Goal: Task Accomplishment & Management: Use online tool/utility

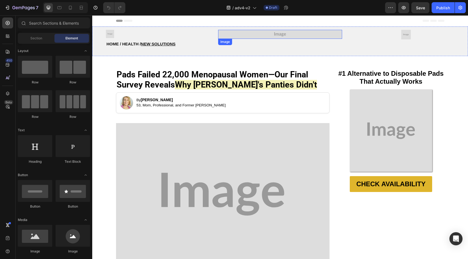
click at [254, 35] on img at bounding box center [280, 34] width 124 height 9
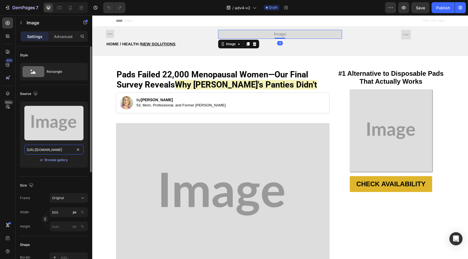
click at [54, 149] on input "[URL][DOMAIN_NAME]" at bounding box center [53, 150] width 59 height 10
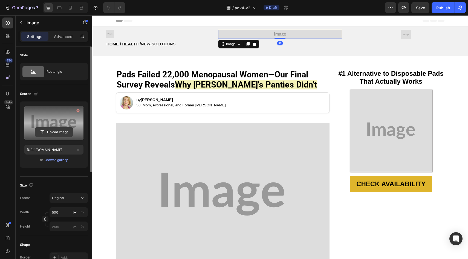
click at [55, 135] on input "file" at bounding box center [54, 132] width 38 height 9
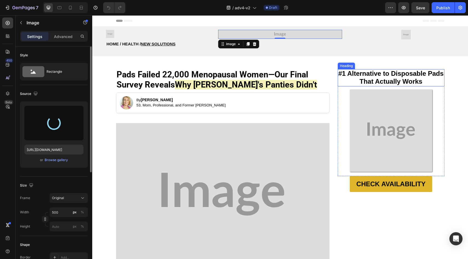
type input "[URL][DOMAIN_NAME]"
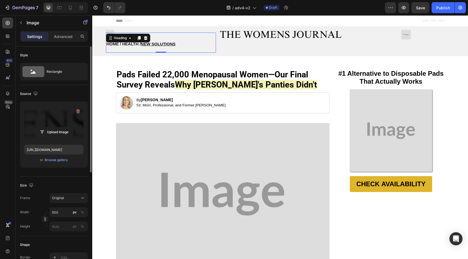
click at [112, 33] on h2 "HOME / HEALTH / NEW SOLUTIONS" at bounding box center [161, 43] width 110 height 20
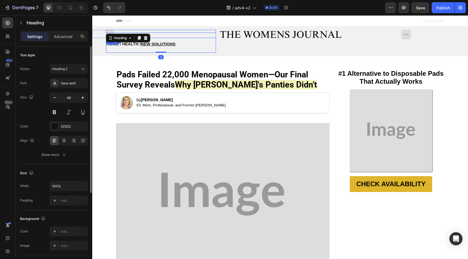
click at [110, 31] on img at bounding box center [110, 34] width 8 height 8
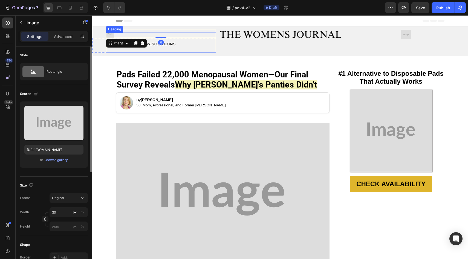
click at [109, 33] on h2 "HOME / HEALTH / NEW SOLUTIONS" at bounding box center [161, 43] width 110 height 20
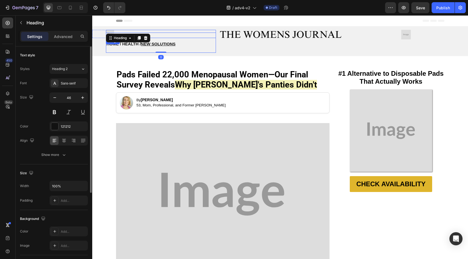
click at [112, 30] on img at bounding box center [110, 34] width 8 height 8
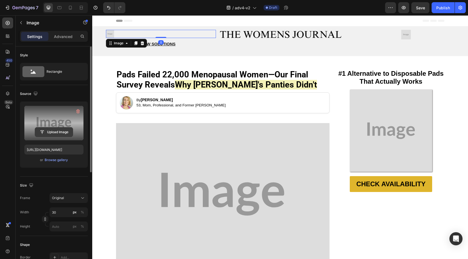
click at [48, 135] on input "file" at bounding box center [54, 132] width 38 height 9
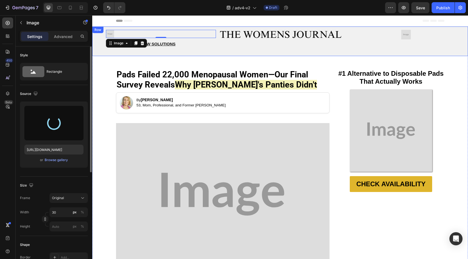
type input "[URL][DOMAIN_NAME]"
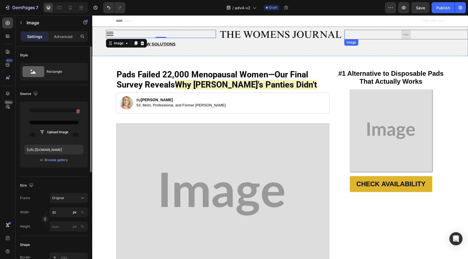
click at [403, 34] on img at bounding box center [406, 35] width 10 height 10
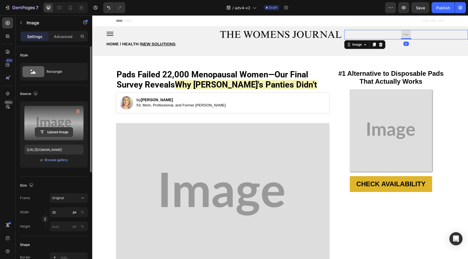
click at [61, 137] on input "file" at bounding box center [54, 132] width 38 height 9
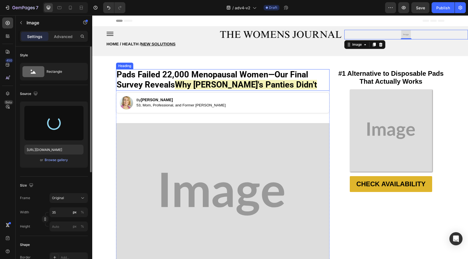
type input "[URL][DOMAIN_NAME]"
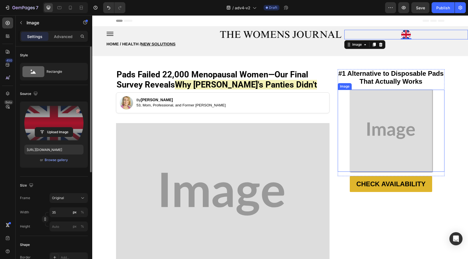
click at [378, 127] on img at bounding box center [391, 131] width 82 height 82
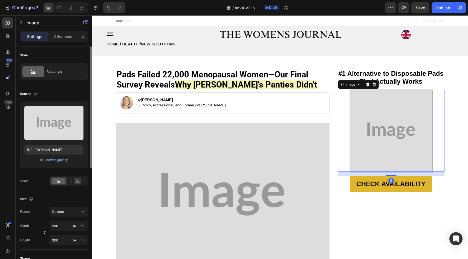
click at [45, 140] on div "Upload Image [URL][DOMAIN_NAME] or Browse gallery" at bounding box center [54, 135] width 68 height 66
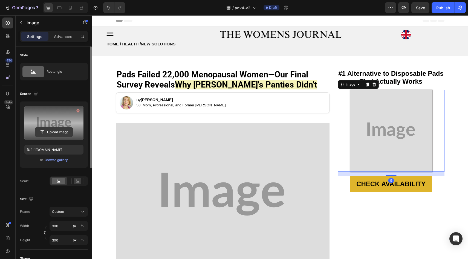
click at [51, 131] on input "file" at bounding box center [54, 132] width 38 height 9
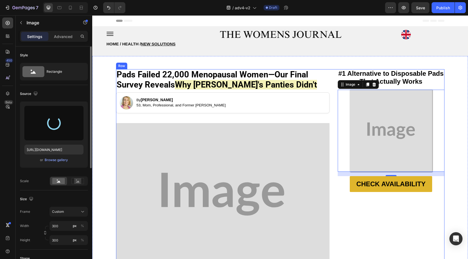
type input "[URL][DOMAIN_NAME]"
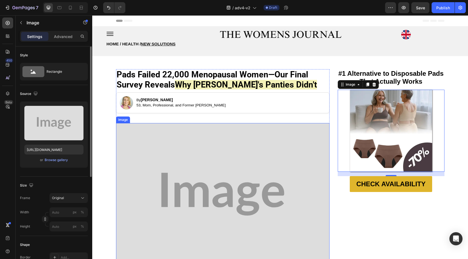
click at [208, 151] on img at bounding box center [222, 194] width 213 height 142
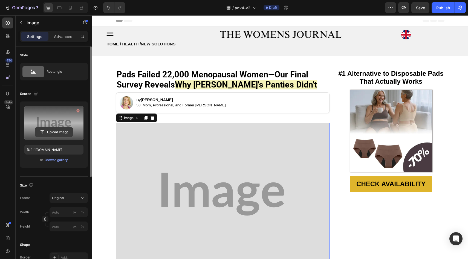
click at [70, 131] on input "file" at bounding box center [54, 132] width 38 height 9
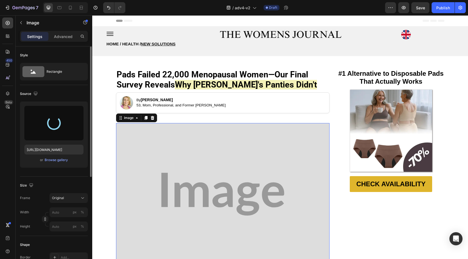
type input "[URL][DOMAIN_NAME]"
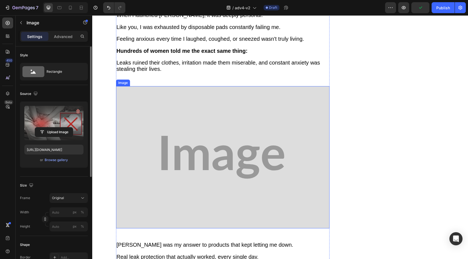
scroll to position [275, 0]
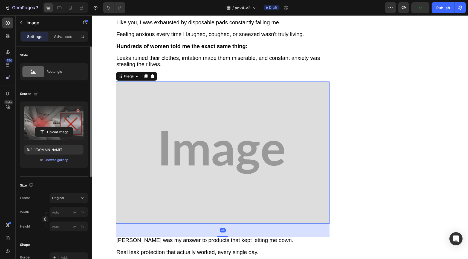
click at [232, 142] on img at bounding box center [222, 153] width 213 height 142
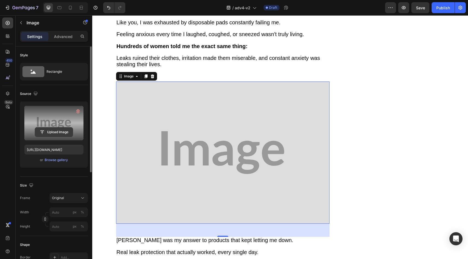
click at [49, 135] on input "file" at bounding box center [54, 132] width 38 height 9
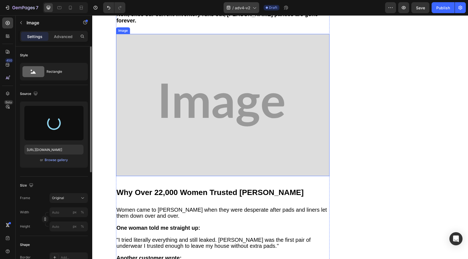
scroll to position [555, 0]
type input "[URL][DOMAIN_NAME]"
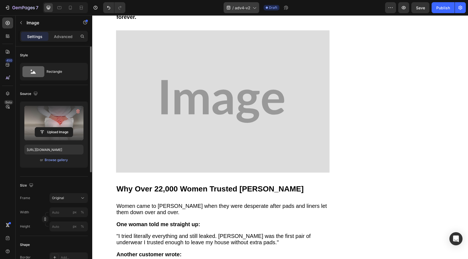
scroll to position [552, 0]
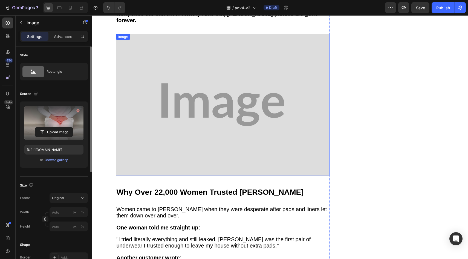
click at [170, 127] on img at bounding box center [222, 105] width 213 height 142
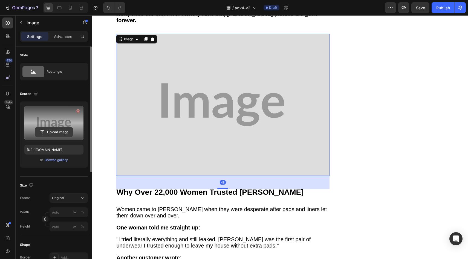
click at [66, 130] on input "file" at bounding box center [54, 132] width 38 height 9
click at [54, 127] on button "Upload Image" at bounding box center [54, 132] width 38 height 10
click at [50, 131] on input "file" at bounding box center [54, 132] width 38 height 9
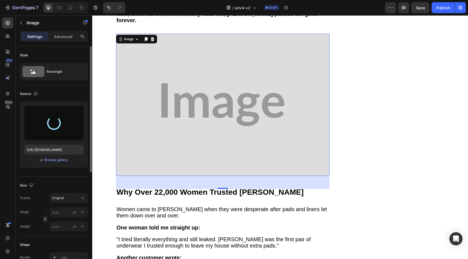
type input "[URL][DOMAIN_NAME]"
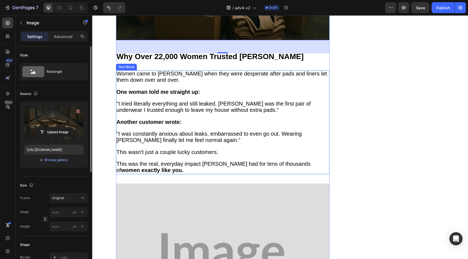
scroll to position [814, 0]
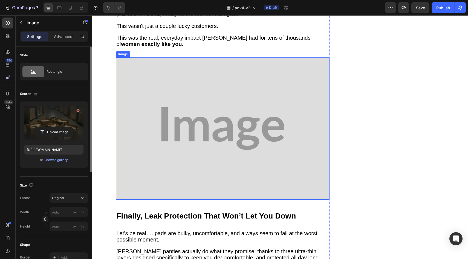
click at [228, 124] on img at bounding box center [222, 128] width 213 height 142
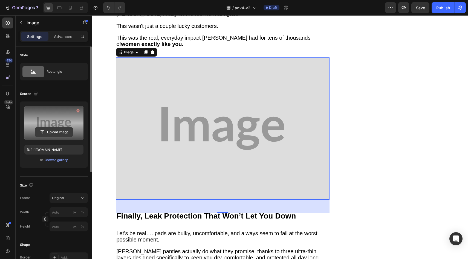
click at [55, 127] on button "Upload Image" at bounding box center [54, 132] width 38 height 10
click at [58, 129] on input "file" at bounding box center [54, 132] width 38 height 9
click at [67, 136] on input "file" at bounding box center [54, 132] width 38 height 9
click at [68, 131] on input "file" at bounding box center [54, 132] width 38 height 9
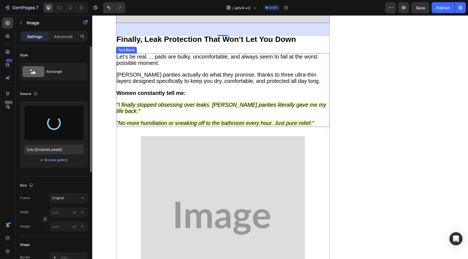
scroll to position [1037, 0]
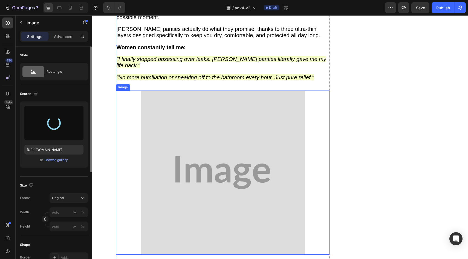
type input "[URL][DOMAIN_NAME]"
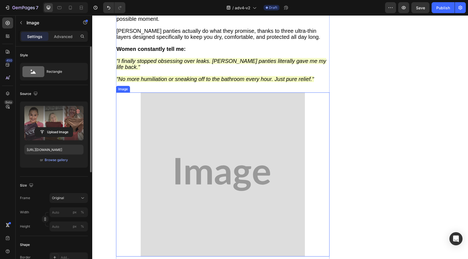
scroll to position [1038, 0]
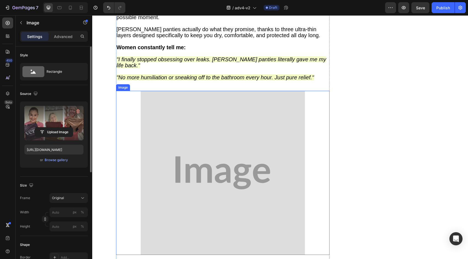
click at [159, 120] on img at bounding box center [223, 173] width 164 height 164
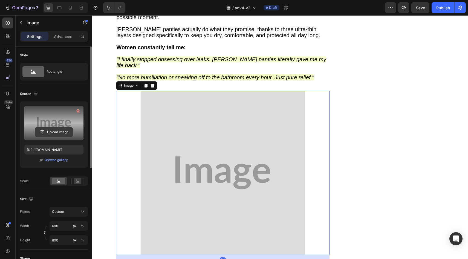
click at [66, 131] on input "file" at bounding box center [54, 132] width 38 height 9
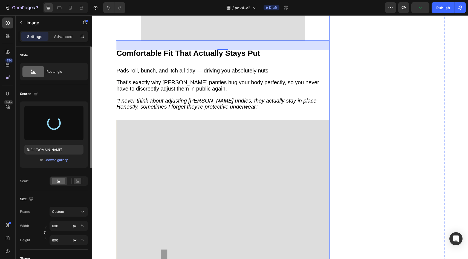
scroll to position [1267, 0]
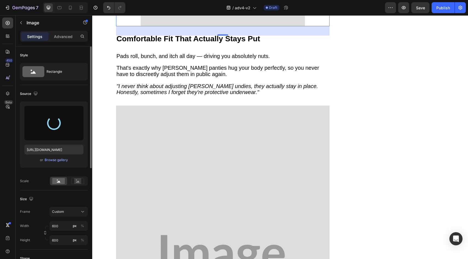
type input "[URL][DOMAIN_NAME]"
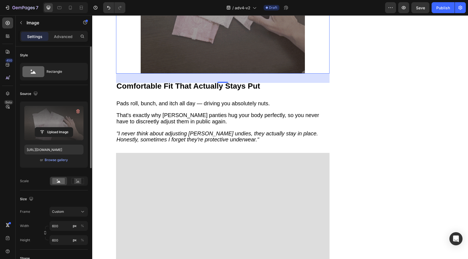
scroll to position [1412, 0]
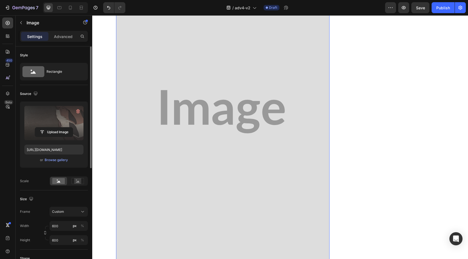
click at [190, 72] on img at bounding box center [222, 112] width 213 height 302
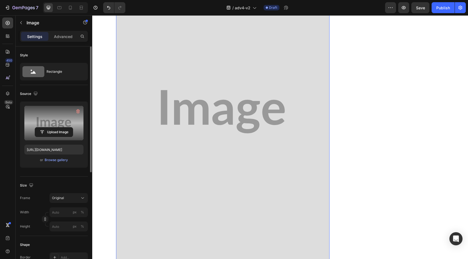
click at [68, 126] on label at bounding box center [53, 123] width 59 height 34
click at [68, 128] on input "file" at bounding box center [54, 132] width 38 height 9
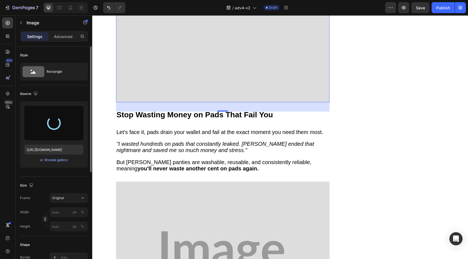
scroll to position [1579, 0]
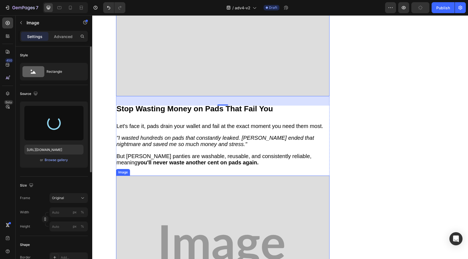
type input "[URL][DOMAIN_NAME]"
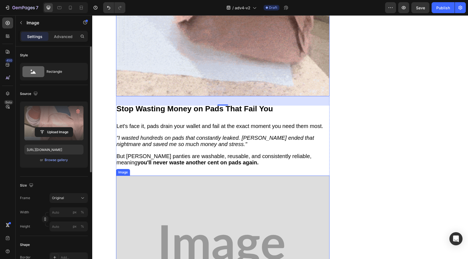
click at [164, 176] on img at bounding box center [222, 247] width 213 height 142
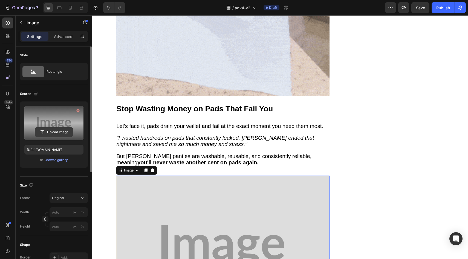
click at [63, 133] on input "file" at bounding box center [54, 132] width 38 height 9
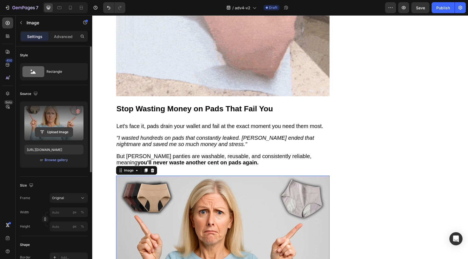
click at [68, 137] on button "Upload Image" at bounding box center [54, 132] width 38 height 10
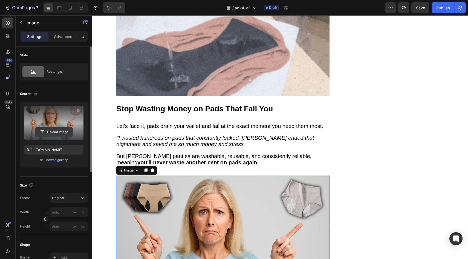
click at [68, 134] on input "file" at bounding box center [54, 132] width 38 height 9
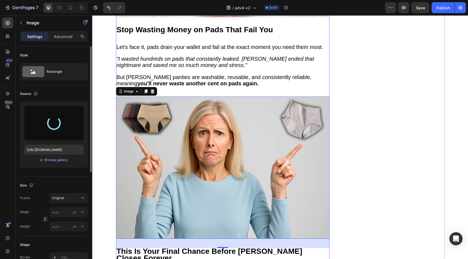
scroll to position [1851, 0]
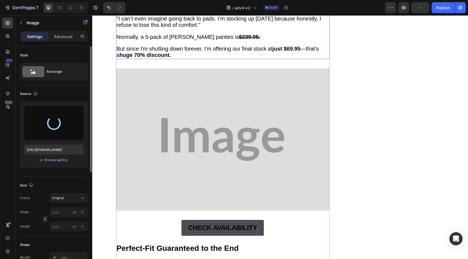
type input "[URL][DOMAIN_NAME]"
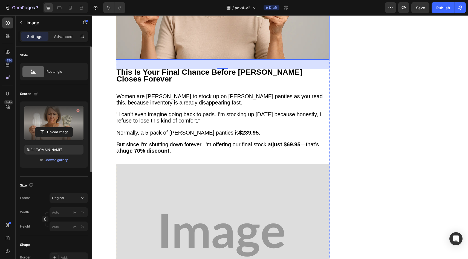
scroll to position [2008, 0]
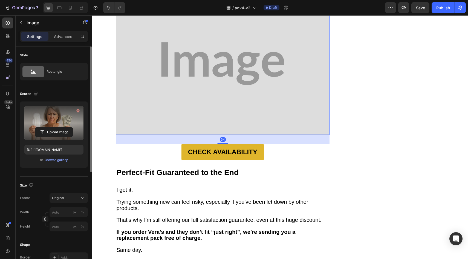
click at [215, 83] on img at bounding box center [222, 64] width 213 height 142
click at [64, 140] on label at bounding box center [53, 123] width 59 height 34
click at [64, 137] on input "file" at bounding box center [54, 132] width 38 height 9
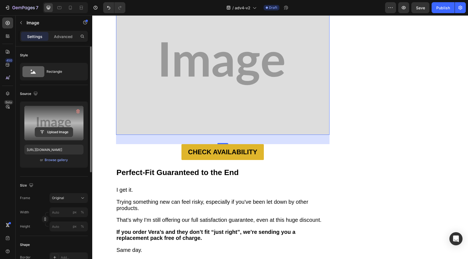
click at [50, 131] on input "file" at bounding box center [54, 132] width 38 height 9
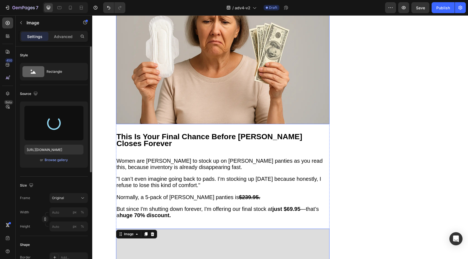
scroll to position [1721, 0]
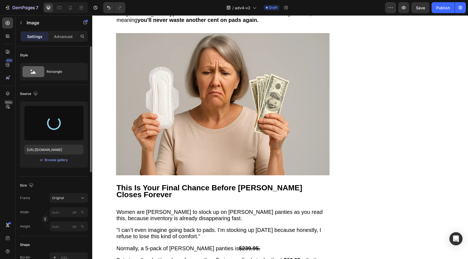
type input "[URL][DOMAIN_NAME]"
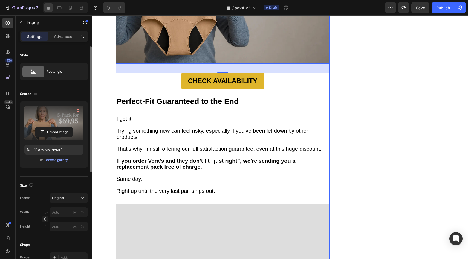
scroll to position [2152, 0]
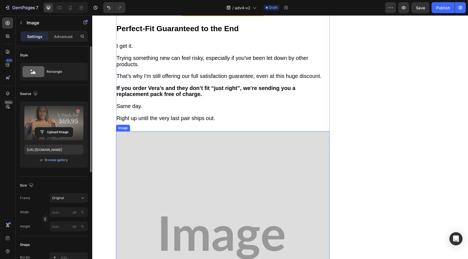
click at [227, 131] on img at bounding box center [222, 237] width 213 height 213
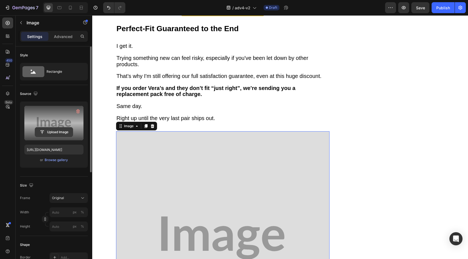
click at [63, 129] on input "file" at bounding box center [54, 132] width 38 height 9
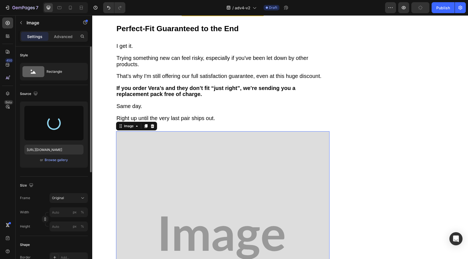
type input "[URL][DOMAIN_NAME]"
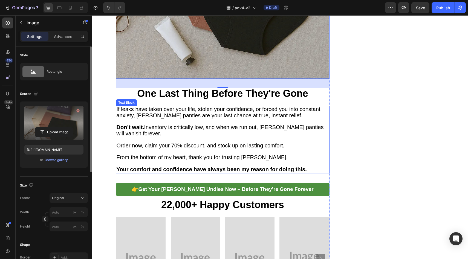
scroll to position [2495, 0]
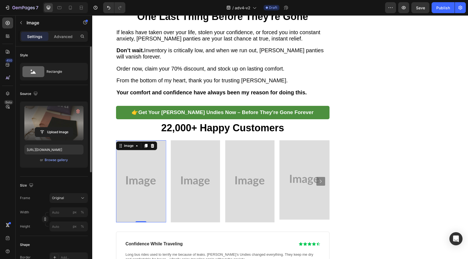
click at [156, 140] on img at bounding box center [140, 181] width 49 height 82
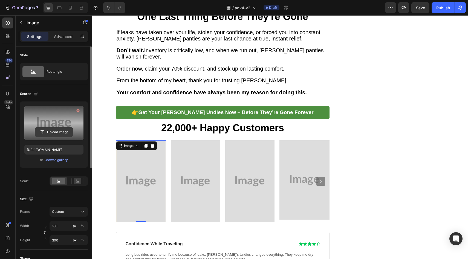
click at [71, 132] on input "file" at bounding box center [54, 132] width 38 height 9
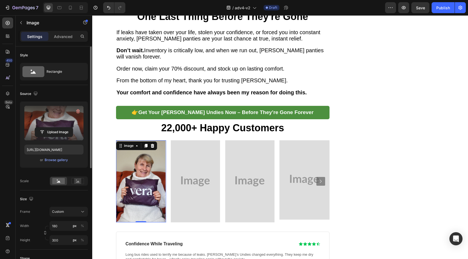
type input "[URL][DOMAIN_NAME]"
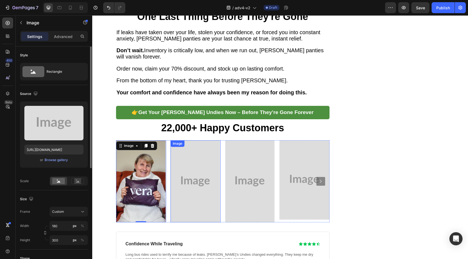
click at [206, 159] on img at bounding box center [195, 181] width 49 height 82
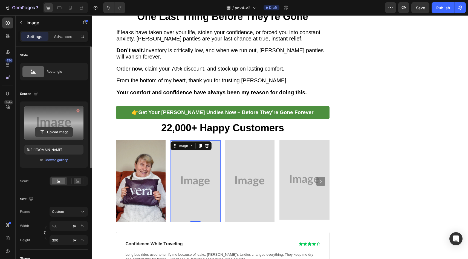
click at [58, 131] on input "file" at bounding box center [54, 132] width 38 height 9
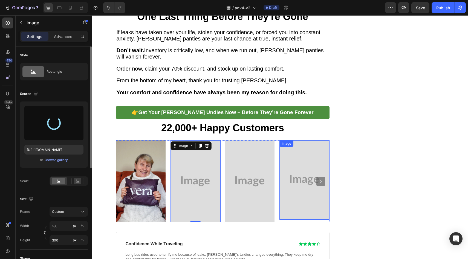
type input "[URL][DOMAIN_NAME]"
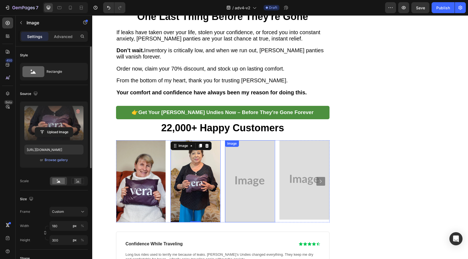
click at [233, 140] on img at bounding box center [249, 181] width 49 height 82
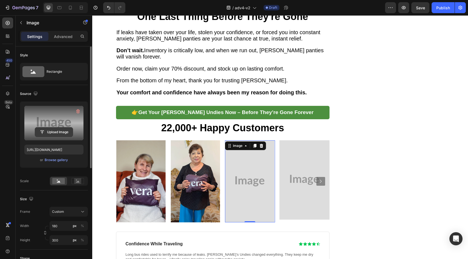
click at [65, 133] on input "file" at bounding box center [54, 132] width 38 height 9
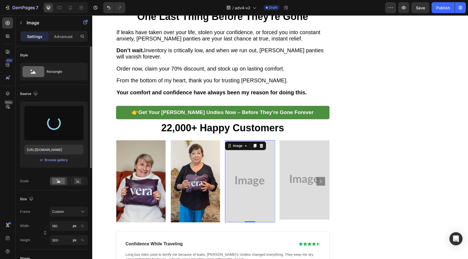
type input "[URL][DOMAIN_NAME]"
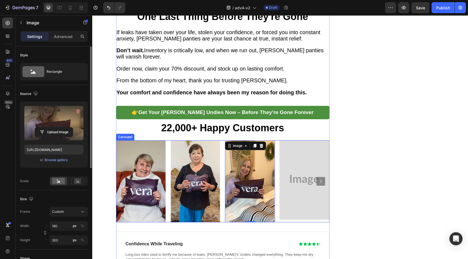
click at [319, 178] on icon "Carousel Next Arrow" at bounding box center [320, 181] width 7 height 7
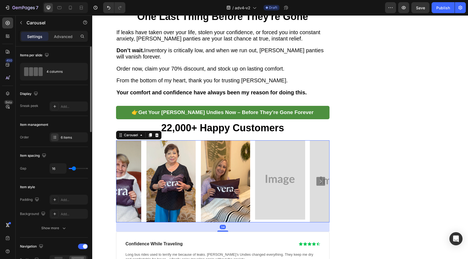
click at [319, 178] on icon "Carousel Next Arrow" at bounding box center [320, 181] width 7 height 7
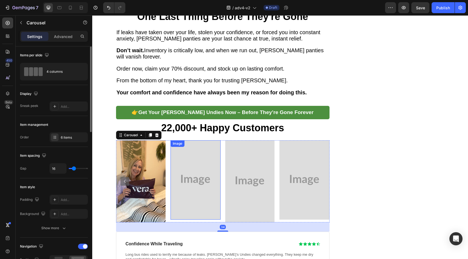
click at [194, 144] on img at bounding box center [195, 179] width 50 height 79
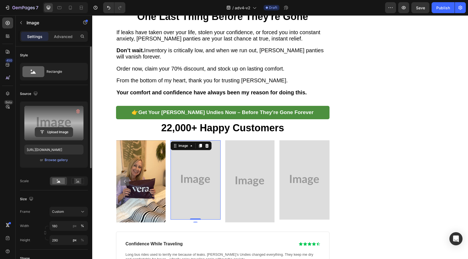
click at [65, 136] on input "file" at bounding box center [54, 132] width 38 height 9
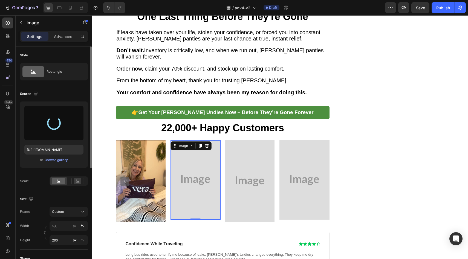
type input "[URL][DOMAIN_NAME]"
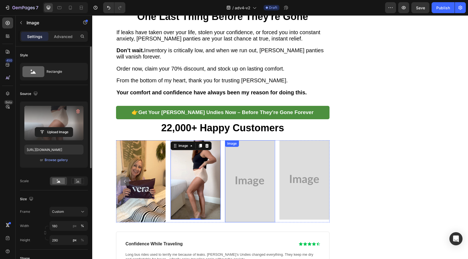
click at [242, 140] on img at bounding box center [249, 181] width 49 height 82
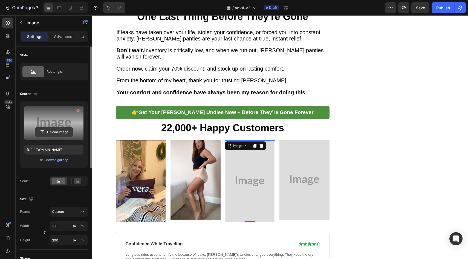
click at [66, 132] on input "file" at bounding box center [54, 132] width 38 height 9
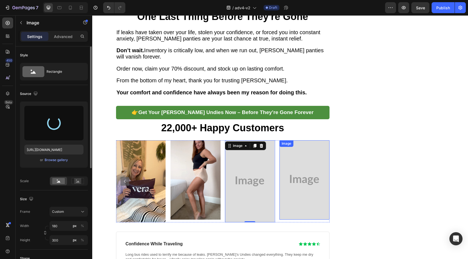
type input "[URL][DOMAIN_NAME]"
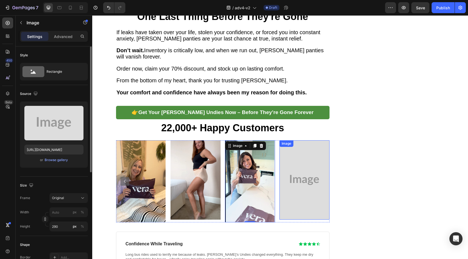
click at [305, 140] on img at bounding box center [304, 179] width 50 height 79
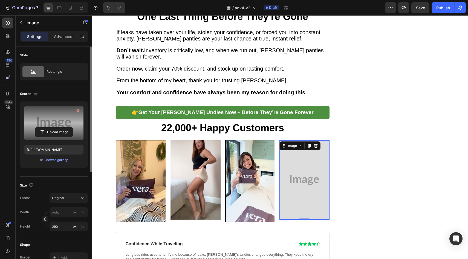
click at [74, 127] on div "Upload Image" at bounding box center [53, 132] width 59 height 10
click at [65, 133] on input "file" at bounding box center [54, 132] width 38 height 9
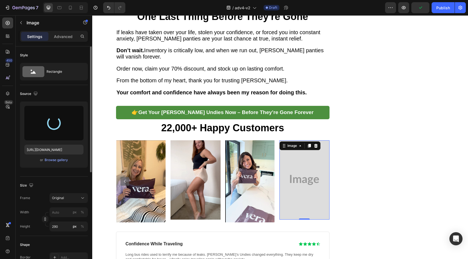
type input "[URL][DOMAIN_NAME]"
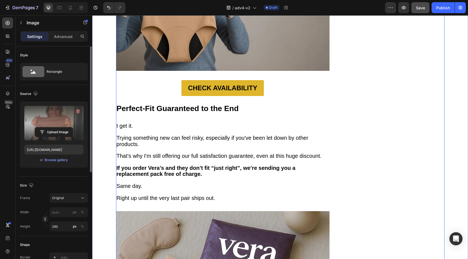
scroll to position [2027, 0]
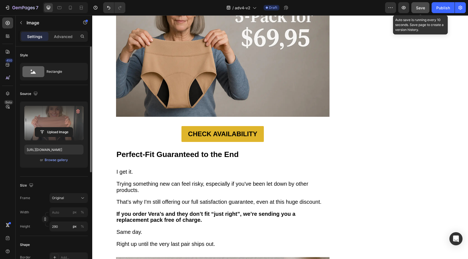
click at [413, 9] on button "Save" at bounding box center [420, 7] width 18 height 11
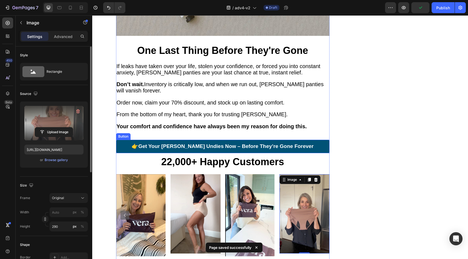
scroll to position [2508, 0]
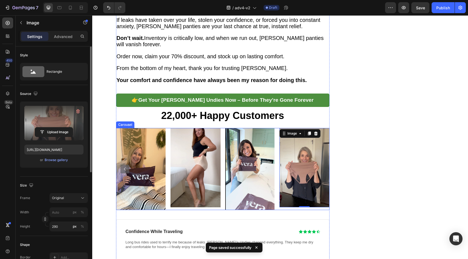
click at [185, 172] on div "Image Image Image Image Image Image 0 [GEOGRAPHIC_DATA]" at bounding box center [222, 169] width 213 height 82
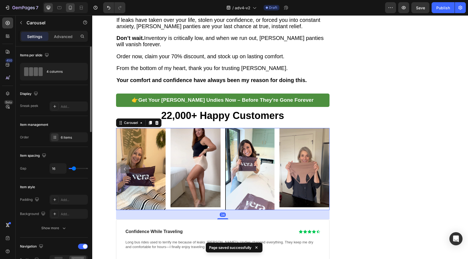
click at [74, 10] on div at bounding box center [70, 7] width 9 height 9
type input "100%"
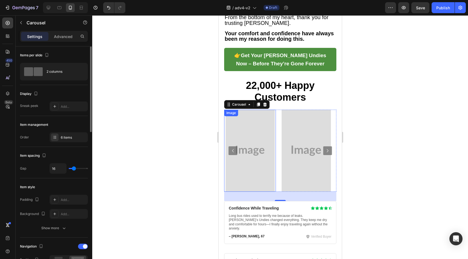
scroll to position [1900, 0]
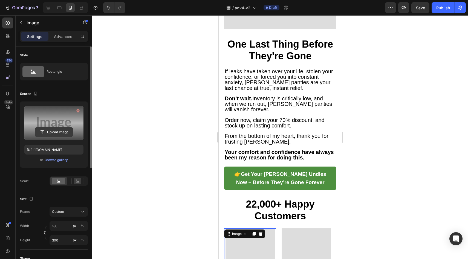
click at [71, 134] on input "file" at bounding box center [54, 132] width 38 height 9
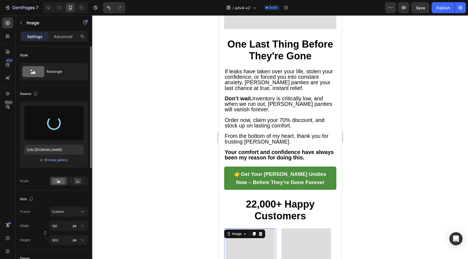
type input "[URL][DOMAIN_NAME]"
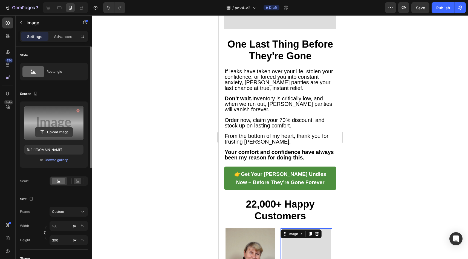
click at [68, 135] on input "file" at bounding box center [54, 132] width 38 height 9
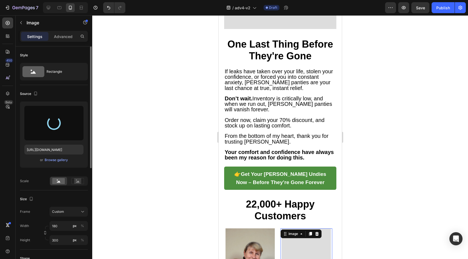
type input "[URL][DOMAIN_NAME]"
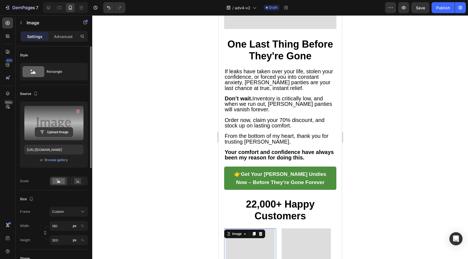
click at [57, 132] on input "file" at bounding box center [54, 132] width 38 height 9
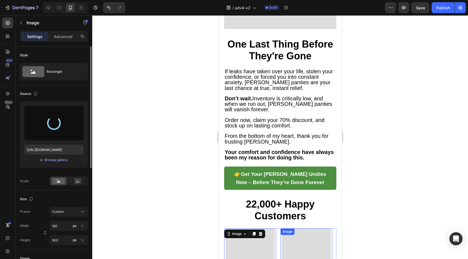
type input "[URL][DOMAIN_NAME]"
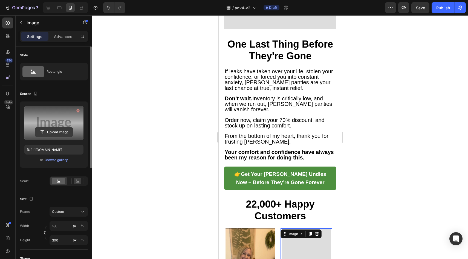
click at [61, 134] on input "file" at bounding box center [54, 132] width 38 height 9
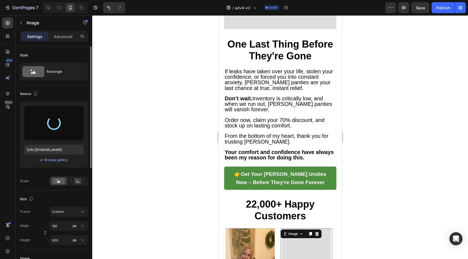
type input "[URL][DOMAIN_NAME]"
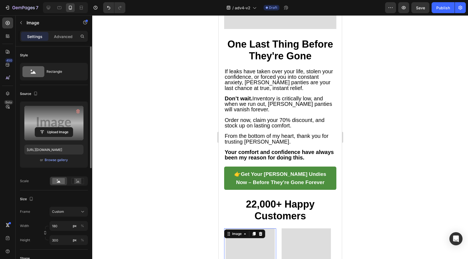
click at [55, 125] on label at bounding box center [53, 123] width 59 height 34
click at [55, 128] on input "file" at bounding box center [54, 132] width 38 height 9
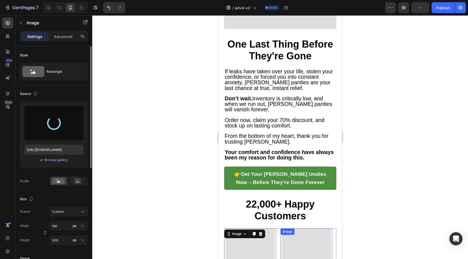
type input "[URL][DOMAIN_NAME]"
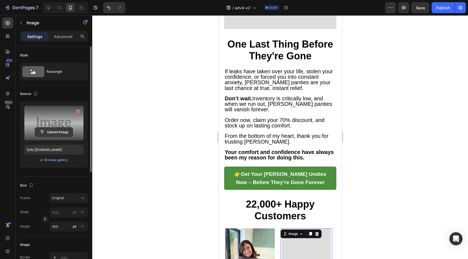
click at [67, 132] on input "file" at bounding box center [54, 132] width 38 height 9
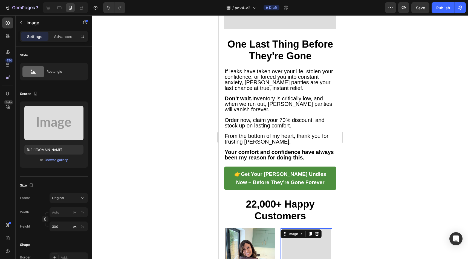
type input "[URL][DOMAIN_NAME]"
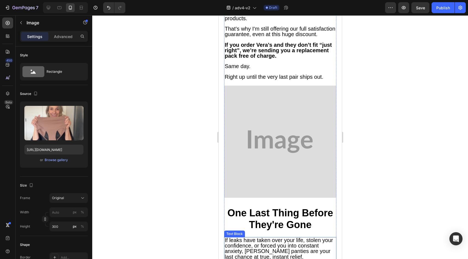
scroll to position [1670, 0]
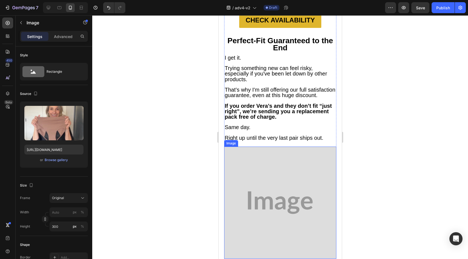
click at [277, 147] on img at bounding box center [280, 203] width 112 height 112
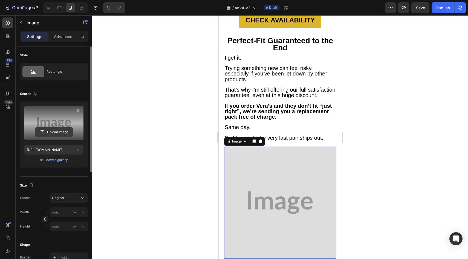
click at [48, 134] on input "file" at bounding box center [54, 132] width 38 height 9
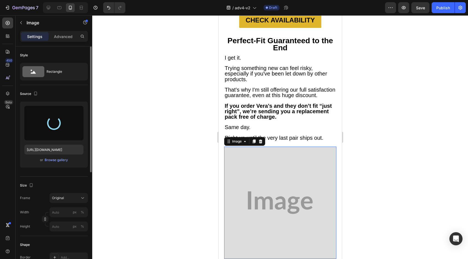
type input "[URL][DOMAIN_NAME]"
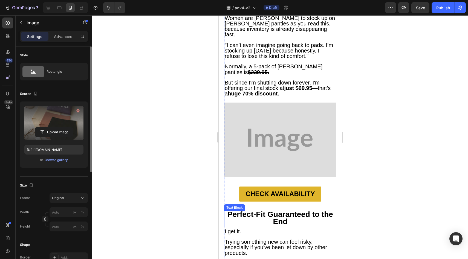
scroll to position [1399, 0]
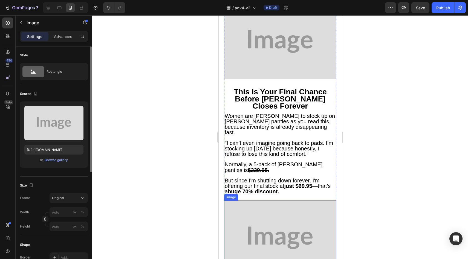
click at [264, 201] on img at bounding box center [280, 238] width 112 height 75
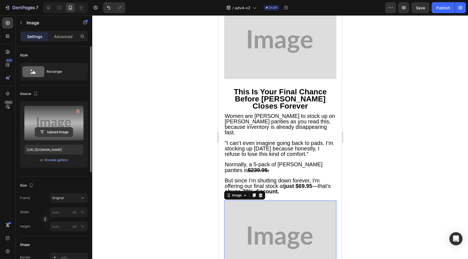
click at [51, 128] on input "file" at bounding box center [54, 132] width 38 height 9
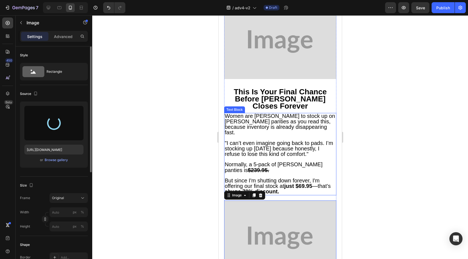
type input "[URL][DOMAIN_NAME]"
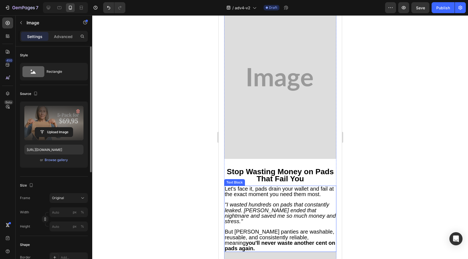
scroll to position [1232, 0]
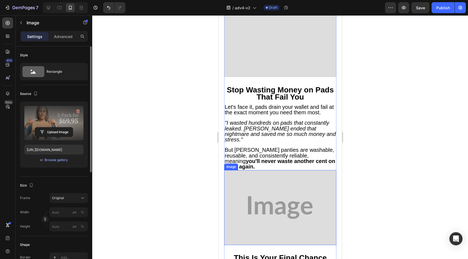
click at [268, 170] on img at bounding box center [280, 207] width 112 height 75
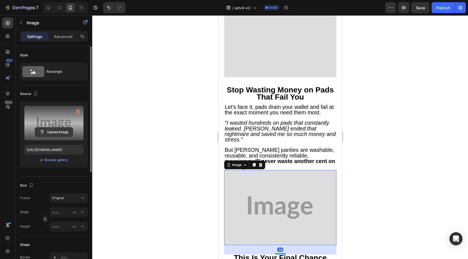
click at [63, 132] on input "file" at bounding box center [54, 132] width 38 height 9
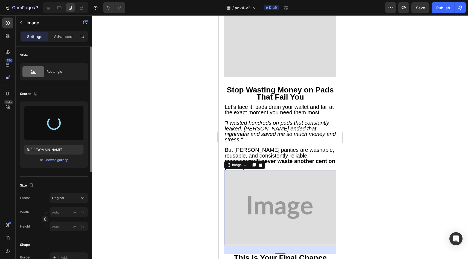
type input "[URL][DOMAIN_NAME]"
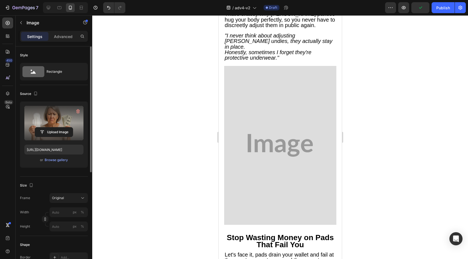
scroll to position [1041, 0]
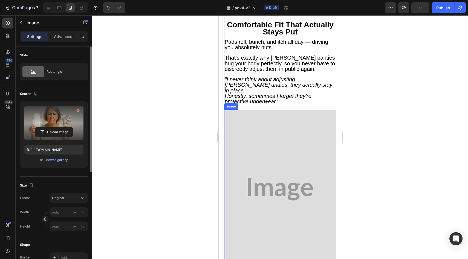
click at [262, 147] on img at bounding box center [280, 189] width 112 height 159
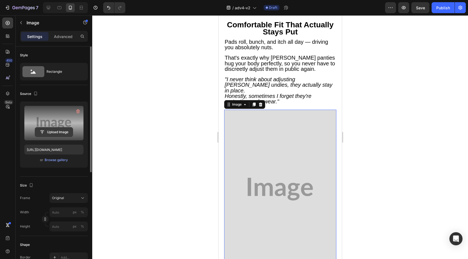
click at [65, 135] on input "file" at bounding box center [54, 132] width 38 height 9
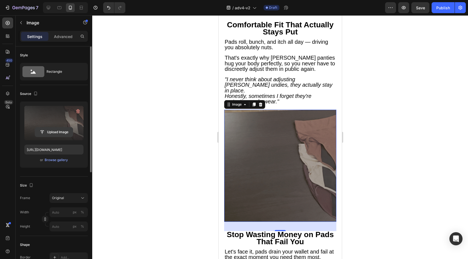
click at [56, 131] on input "file" at bounding box center [54, 132] width 38 height 9
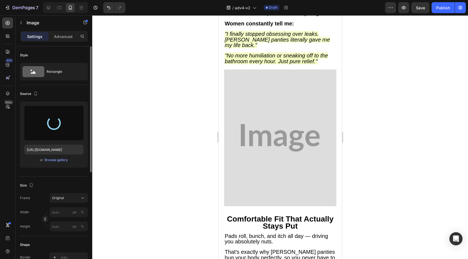
scroll to position [810, 0]
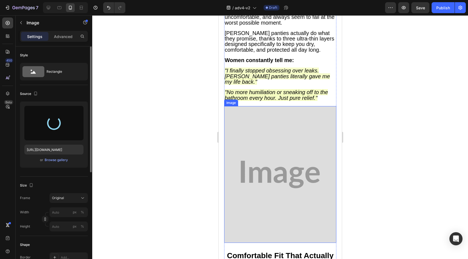
type input "[URL][DOMAIN_NAME]"
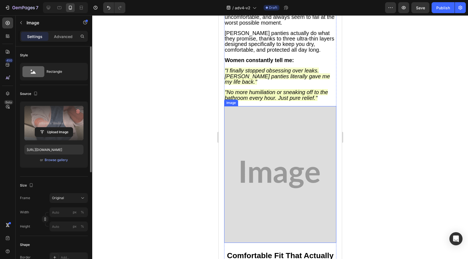
click at [236, 132] on img at bounding box center [280, 174] width 112 height 137
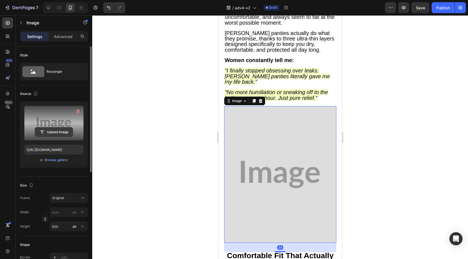
click at [71, 133] on input "file" at bounding box center [54, 132] width 38 height 9
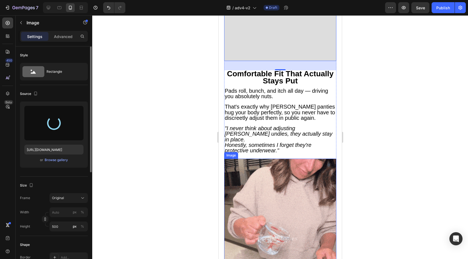
scroll to position [804, 0]
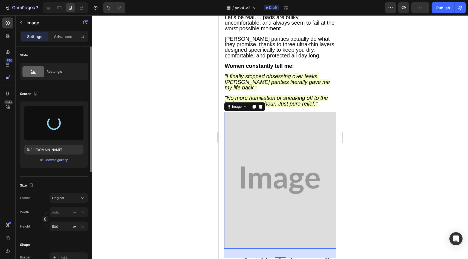
type input "[URL][DOMAIN_NAME]"
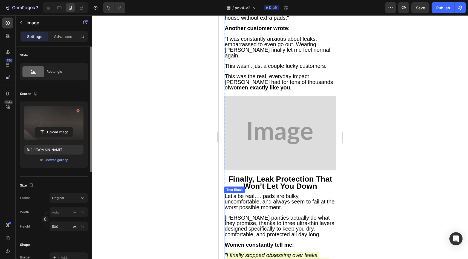
scroll to position [545, 0]
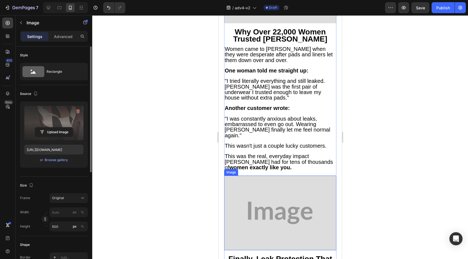
click at [257, 176] on img at bounding box center [280, 213] width 112 height 75
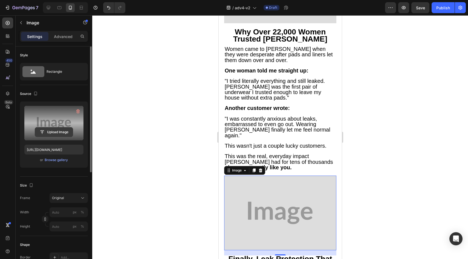
click at [51, 128] on input "file" at bounding box center [54, 132] width 38 height 9
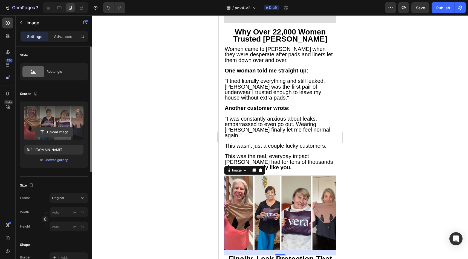
click at [56, 131] on input "file" at bounding box center [54, 132] width 38 height 9
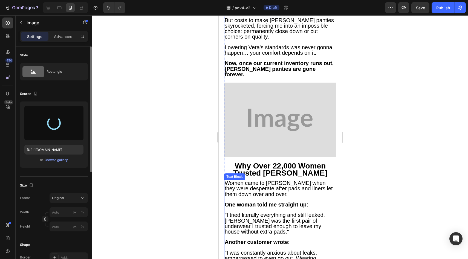
scroll to position [359, 0]
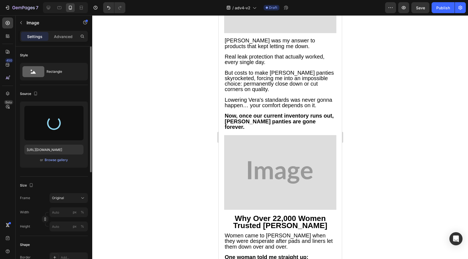
type input "[URL][DOMAIN_NAME]"
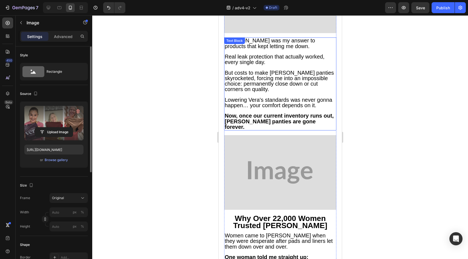
click at [261, 135] on img at bounding box center [280, 172] width 112 height 75
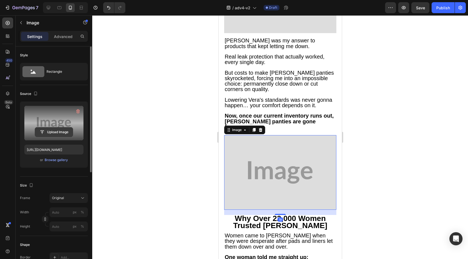
click at [67, 136] on input "file" at bounding box center [54, 132] width 38 height 9
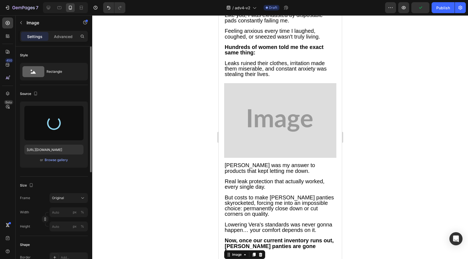
scroll to position [170, 0]
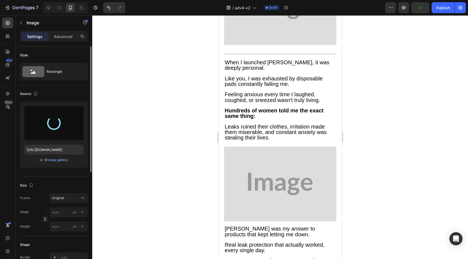
type input "[URL][DOMAIN_NAME]"
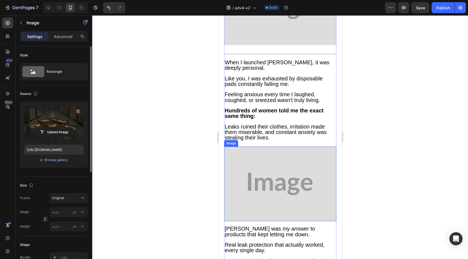
click at [266, 164] on img at bounding box center [280, 184] width 112 height 75
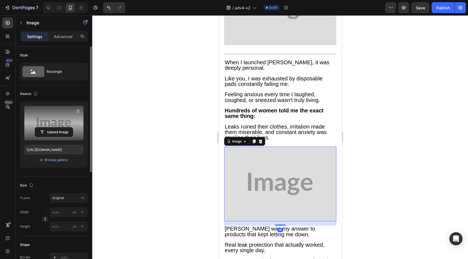
click at [31, 133] on div "Upload Image" at bounding box center [53, 132] width 59 height 10
click at [56, 133] on input "file" at bounding box center [54, 132] width 38 height 9
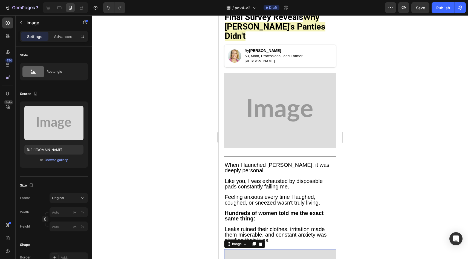
scroll to position [0, 0]
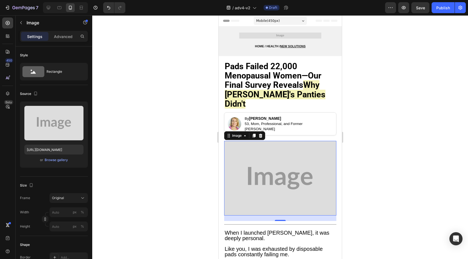
click at [274, 155] on img at bounding box center [280, 178] width 112 height 75
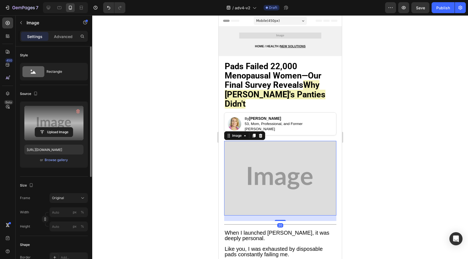
click at [50, 125] on label at bounding box center [53, 123] width 59 height 34
click at [50, 128] on input "file" at bounding box center [54, 132] width 38 height 9
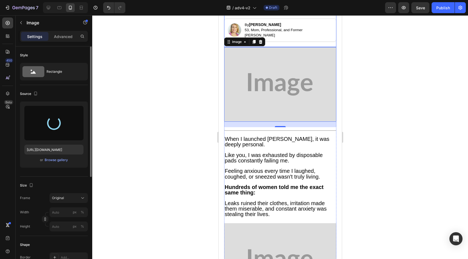
scroll to position [113, 0]
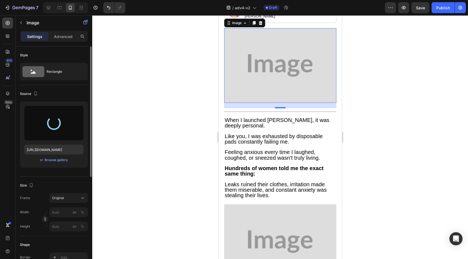
type input "[URL][DOMAIN_NAME]"
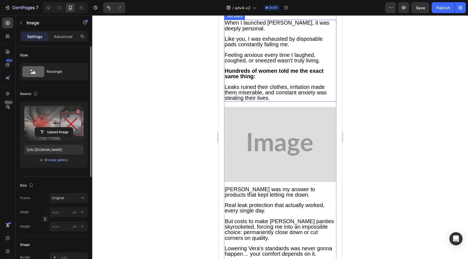
scroll to position [288, 0]
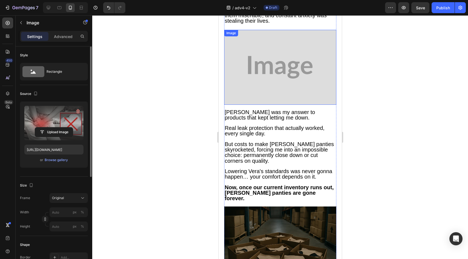
click at [266, 85] on img at bounding box center [280, 67] width 112 height 75
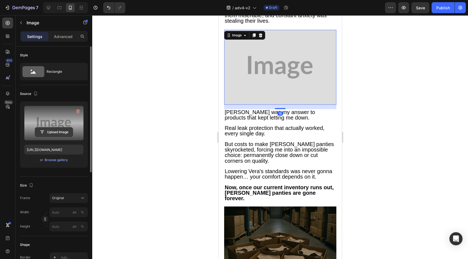
click at [66, 128] on input "file" at bounding box center [54, 132] width 38 height 9
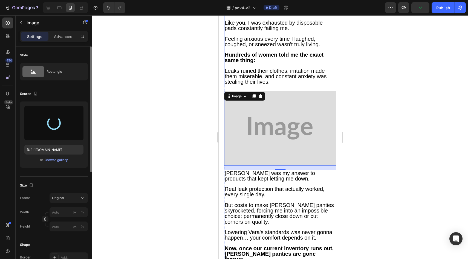
type input "[URL][DOMAIN_NAME]"
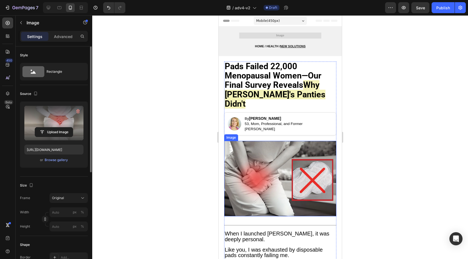
scroll to position [1, 0]
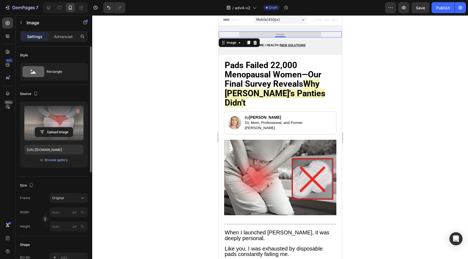
click at [282, 33] on img at bounding box center [280, 34] width 82 height 6
click at [44, 134] on input "file" at bounding box center [54, 132] width 38 height 9
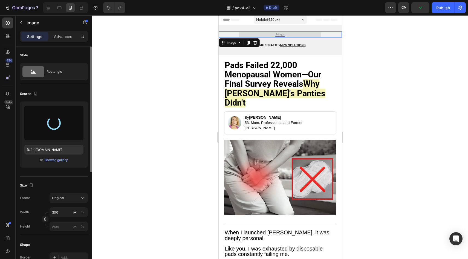
type input "[URL][DOMAIN_NAME]"
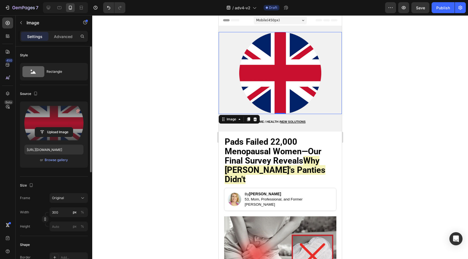
scroll to position [0, 0]
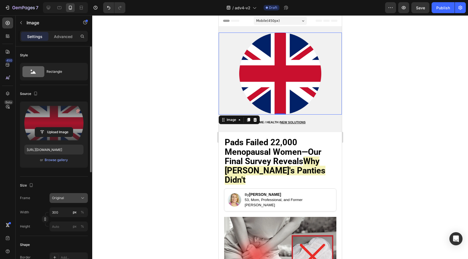
click at [68, 198] on div "Original" at bounding box center [65, 198] width 27 height 5
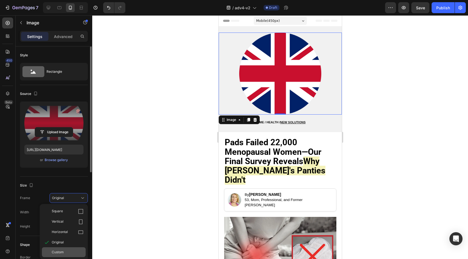
click at [65, 254] on div "Custom" at bounding box center [68, 252] width 32 height 5
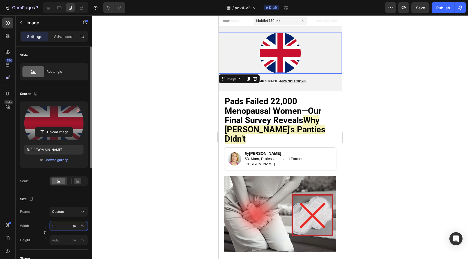
type input "1"
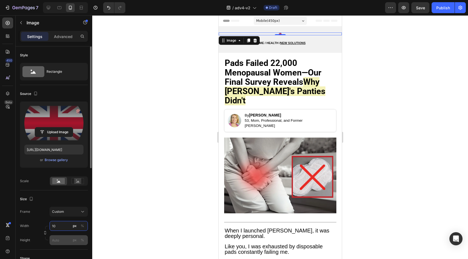
type input "10"
click at [59, 238] on input "px %" at bounding box center [69, 240] width 38 height 10
type input "10"
click at [68, 226] on input "10" at bounding box center [69, 226] width 38 height 10
type input "20"
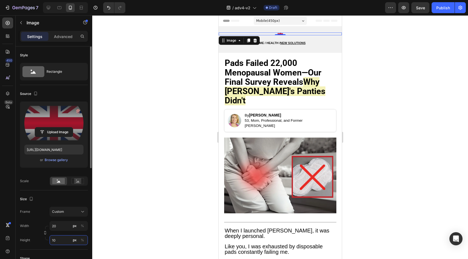
click at [62, 238] on input "10" at bounding box center [69, 240] width 38 height 10
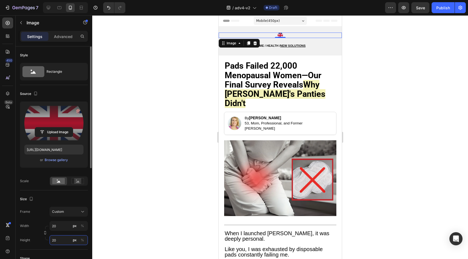
type input "20"
click at [81, 201] on div "Size" at bounding box center [54, 199] width 68 height 9
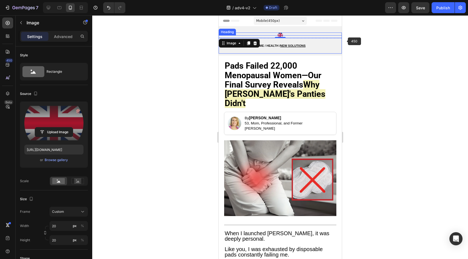
click at [320, 44] on h2 "HOME / HEALTH / NEW SOLUTIONS" at bounding box center [279, 44] width 123 height 18
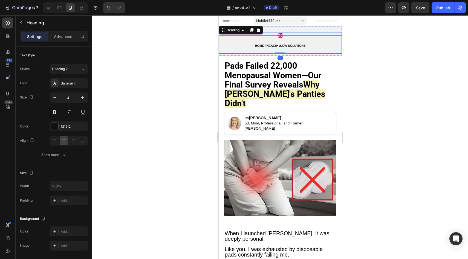
click at [324, 33] on div at bounding box center [279, 35] width 123 height 5
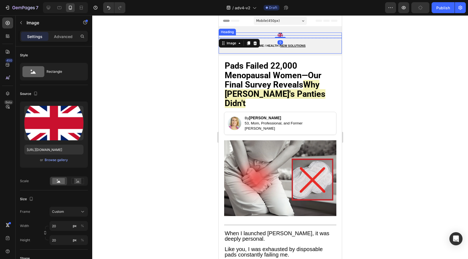
click at [325, 41] on h2 "HOME / HEALTH / NEW SOLUTIONS" at bounding box center [279, 44] width 123 height 18
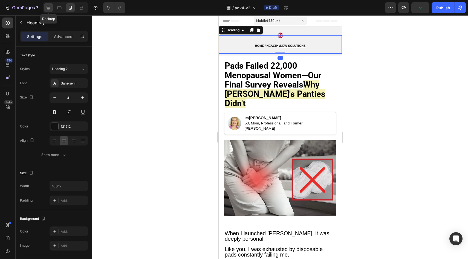
click at [44, 6] on div at bounding box center [48, 7] width 9 height 9
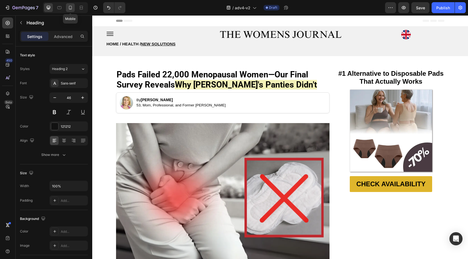
click at [74, 9] on div at bounding box center [70, 7] width 9 height 9
type input "41"
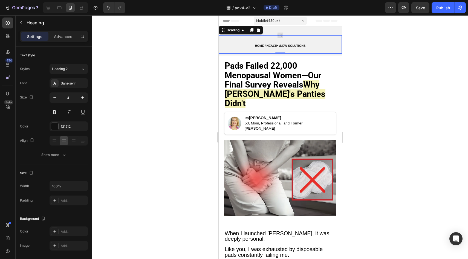
scroll to position [1, 0]
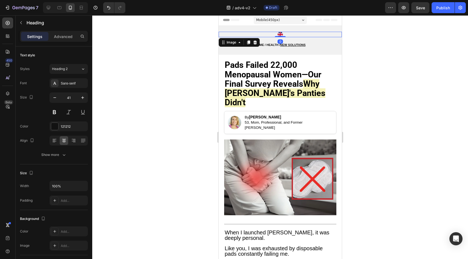
click at [279, 33] on img at bounding box center [279, 34] width 5 height 5
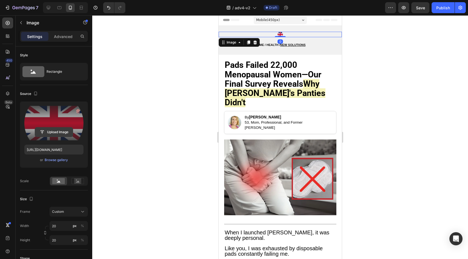
click at [69, 129] on input "file" at bounding box center [54, 132] width 38 height 9
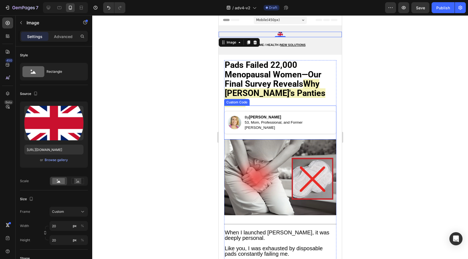
type input "[URL][DOMAIN_NAME]"
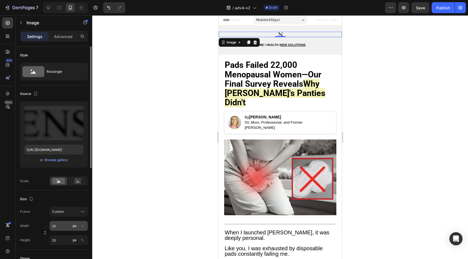
click at [73, 224] on div "px" at bounding box center [75, 226] width 4 height 5
click at [79, 213] on div "Custom" at bounding box center [65, 211] width 27 height 5
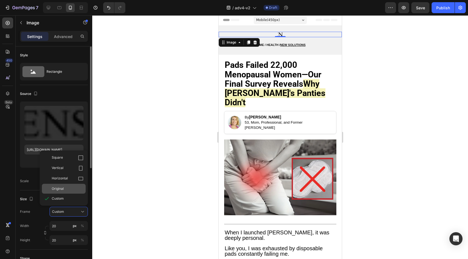
click at [66, 189] on div "Original" at bounding box center [68, 188] width 32 height 5
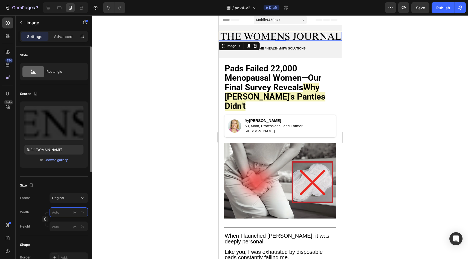
click at [64, 209] on input "px %" at bounding box center [69, 212] width 38 height 10
click at [63, 224] on p "Full 100%" at bounding box center [68, 225] width 32 height 5
type input "100"
click at [63, 225] on input "px %" at bounding box center [69, 227] width 38 height 10
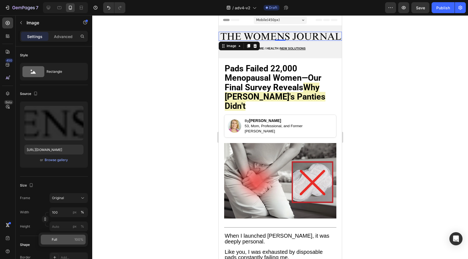
click at [64, 237] on p "Full 100%" at bounding box center [68, 239] width 32 height 5
type input "100"
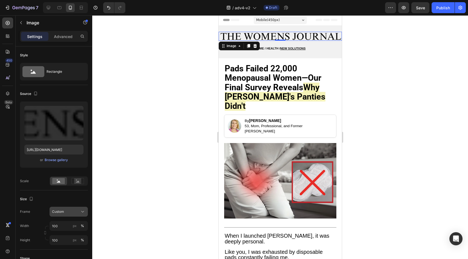
click at [69, 215] on button "Custom" at bounding box center [69, 212] width 38 height 10
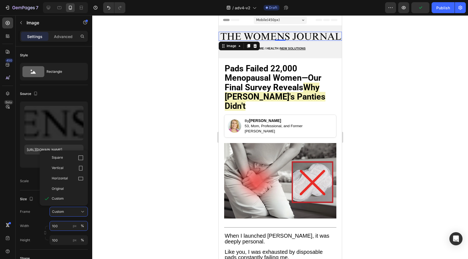
click at [56, 223] on input "100" at bounding box center [69, 226] width 38 height 10
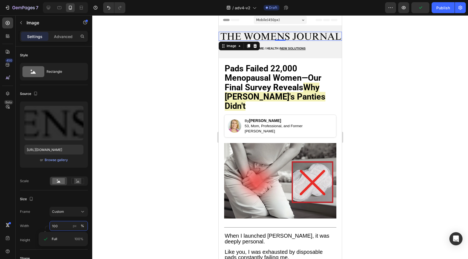
click at [57, 225] on input "100" at bounding box center [69, 226] width 38 height 10
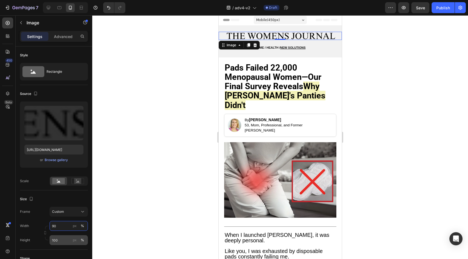
type input "90"
click at [64, 243] on input "100" at bounding box center [69, 240] width 38 height 10
type input "90"
click at [71, 224] on input "90" at bounding box center [69, 226] width 38 height 10
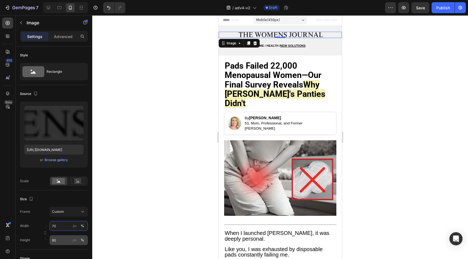
type input "70"
click at [63, 236] on input "90" at bounding box center [69, 240] width 38 height 10
click at [63, 238] on input "90" at bounding box center [69, 240] width 38 height 10
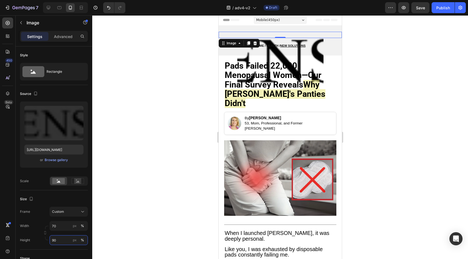
type input "9"
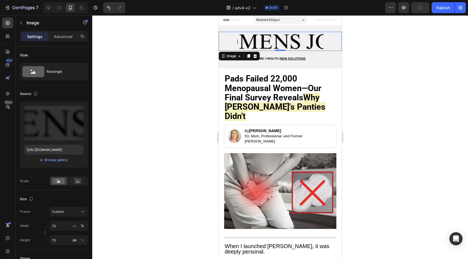
click at [71, 191] on div "Size Frame Custom Width 70 px % Height 70 px %" at bounding box center [54, 219] width 68 height 59
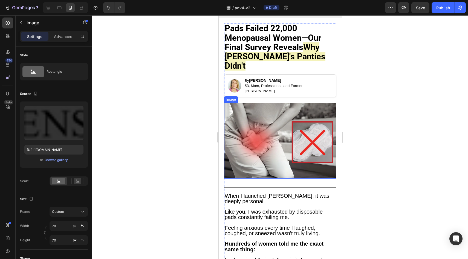
scroll to position [0, 0]
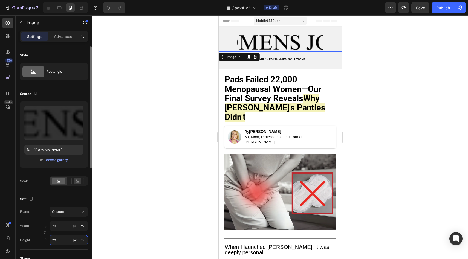
click at [62, 240] on input "70" at bounding box center [69, 240] width 38 height 10
click at [67, 250] on div "Full 100%" at bounding box center [63, 253] width 45 height 10
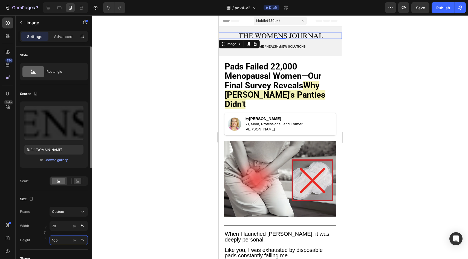
click at [68, 241] on input "100" at bounding box center [69, 240] width 38 height 10
type input "70"
click at [72, 196] on div "Size" at bounding box center [54, 199] width 68 height 9
click at [277, 147] on img at bounding box center [280, 179] width 112 height 76
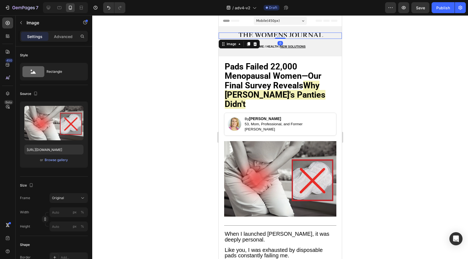
click at [281, 33] on img at bounding box center [280, 35] width 86 height 4
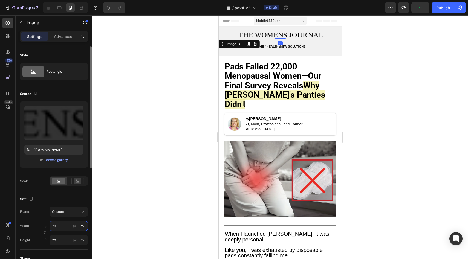
click at [59, 229] on input "70" at bounding box center [69, 226] width 38 height 10
click at [42, 216] on div "Frame Custom" at bounding box center [54, 212] width 68 height 10
click at [57, 238] on input "70" at bounding box center [69, 240] width 38 height 10
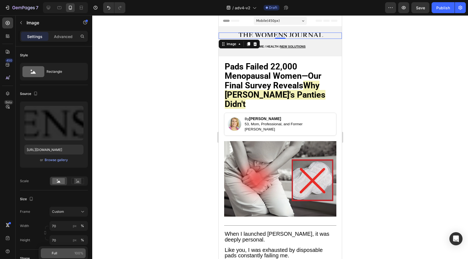
click at [61, 252] on p "Full 100%" at bounding box center [68, 253] width 32 height 5
type input "100"
click at [62, 199] on div "Size" at bounding box center [54, 199] width 68 height 9
click at [418, 11] on button "Save" at bounding box center [420, 7] width 18 height 11
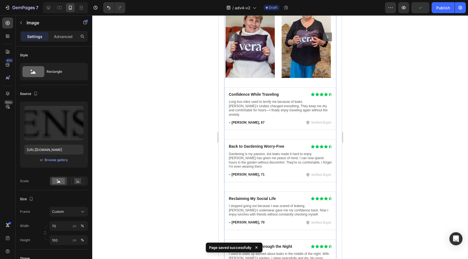
scroll to position [2282, 0]
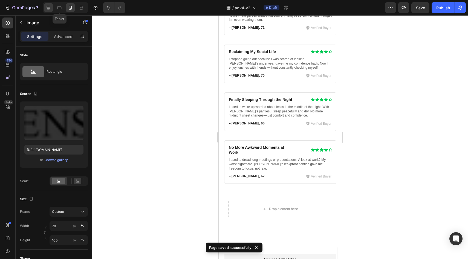
click at [51, 7] on icon at bounding box center [48, 7] width 5 height 5
type input "500"
type input "[URL][DOMAIN_NAME]"
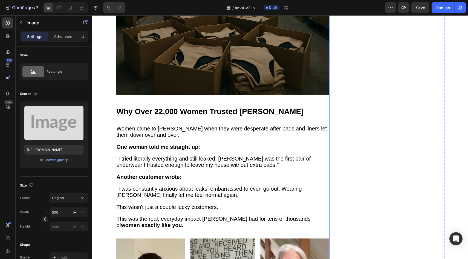
scroll to position [633, 0]
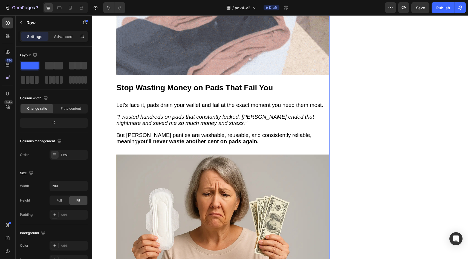
scroll to position [1601, 0]
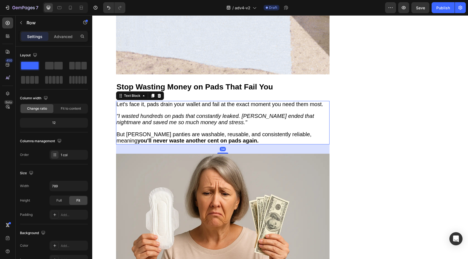
click at [197, 138] on strong "you'll never waste another cent on pads again." at bounding box center [197, 141] width 121 height 6
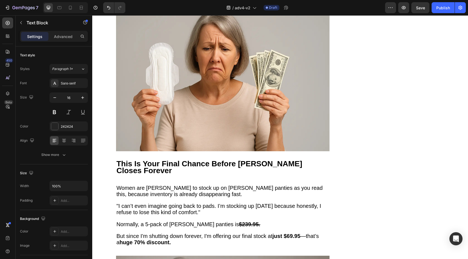
scroll to position [1774, 0]
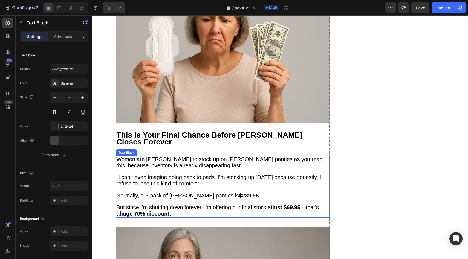
click at [177, 174] on span ""I can’t even imagine going back to pads. I’m stocking up [DATE] because honest…" at bounding box center [219, 180] width 205 height 12
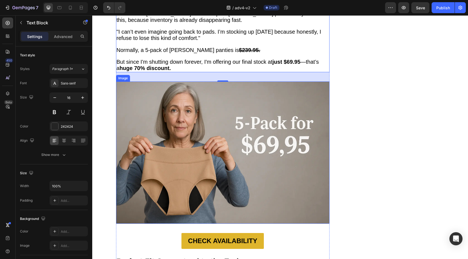
scroll to position [1940, 0]
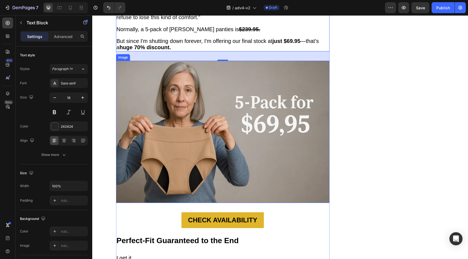
click at [214, 144] on img at bounding box center [222, 132] width 213 height 142
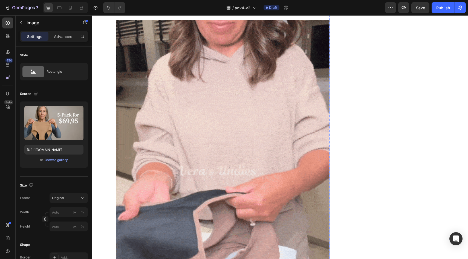
scroll to position [1331, 0]
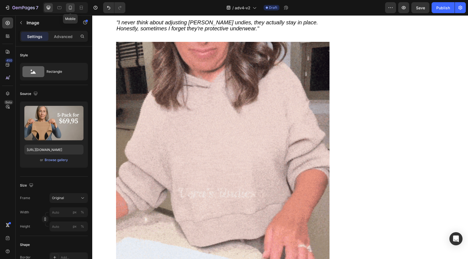
click at [72, 9] on icon at bounding box center [70, 7] width 5 height 5
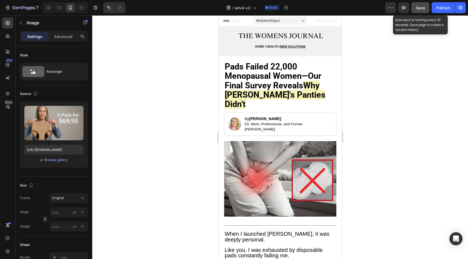
click at [421, 7] on span "Save" at bounding box center [420, 7] width 9 height 5
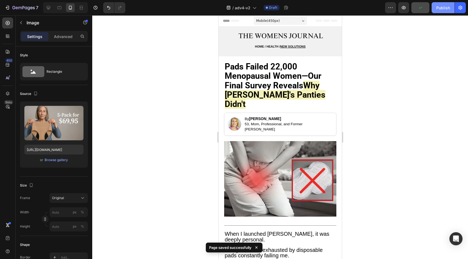
click at [443, 9] on div "Publish" at bounding box center [443, 8] width 14 height 6
click at [61, 8] on icon at bounding box center [59, 7] width 4 height 3
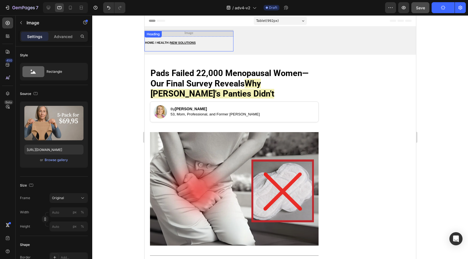
click at [201, 34] on h2 "HOME / HEALTH / NEW SOLUTIONS" at bounding box center [188, 41] width 89 height 21
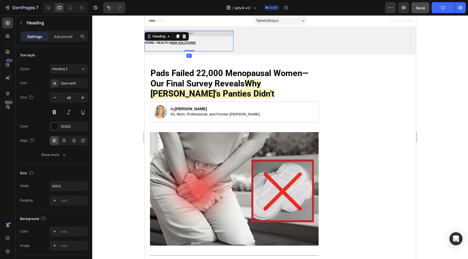
click at [199, 35] on h2 "HOME / HEALTH / NEW SOLUTIONS" at bounding box center [188, 41] width 89 height 21
click at [213, 53] on div "Image Row Image HOME / HEALTH / NEW SOLUTIONS Heading HOME / HEALTH / NEW SOLUT…" at bounding box center [279, 41] width 271 height 28
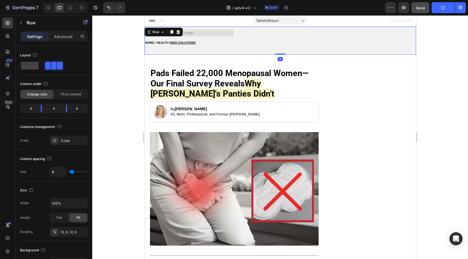
click at [276, 44] on div "Image" at bounding box center [279, 41] width 89 height 22
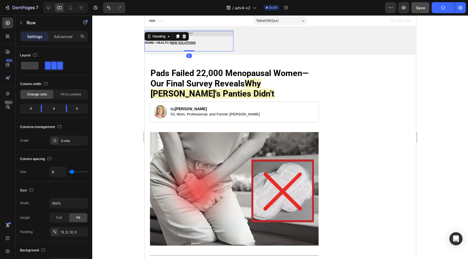
click at [219, 31] on h2 "⁠⁠⁠⁠⁠⁠⁠ HOME / HEALTH / NEW SOLUTIONS" at bounding box center [188, 41] width 89 height 21
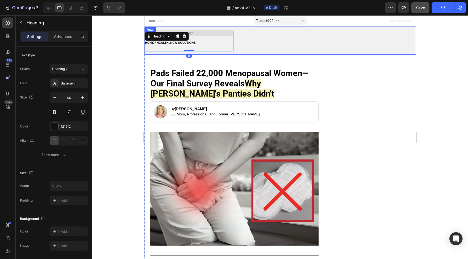
click at [274, 47] on div "Image" at bounding box center [279, 41] width 89 height 22
click at [220, 33] on p "⁠⁠⁠⁠⁠⁠⁠ HOME / HEALTH / NEW SOLUTIONS" at bounding box center [189, 41] width 88 height 20
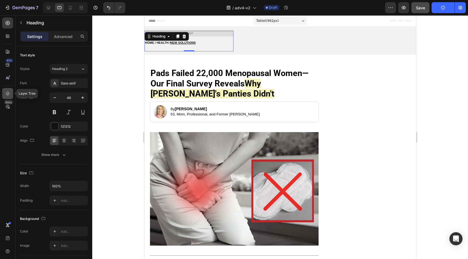
click at [5, 94] on div at bounding box center [7, 93] width 11 height 11
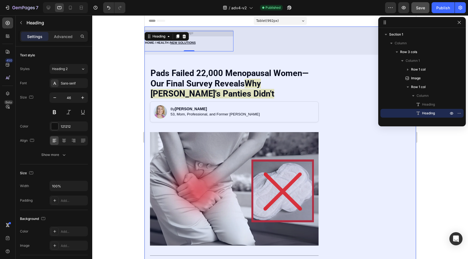
click at [411, 0] on div "7 Version history / adv4-v2 Published Preview Save Publish 450 Beta Sections(18…" at bounding box center [234, 0] width 468 height 0
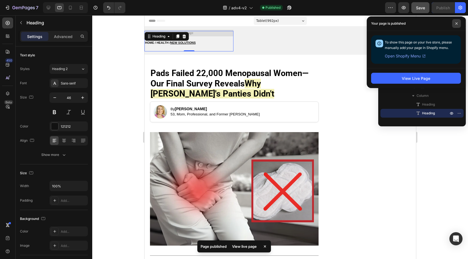
click at [457, 23] on icon at bounding box center [456, 23] width 2 height 2
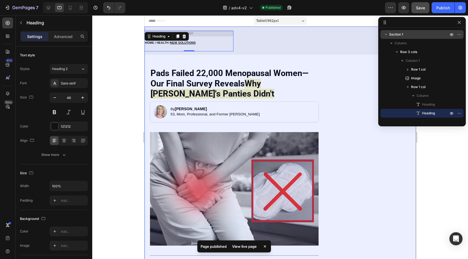
click at [399, 35] on span "Section 1" at bounding box center [396, 34] width 14 height 5
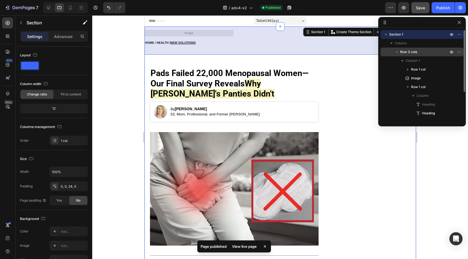
click at [403, 50] on span "Row 3 cols" at bounding box center [408, 51] width 17 height 5
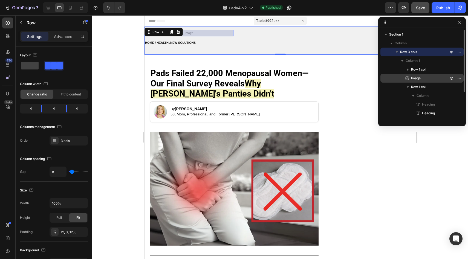
click at [419, 78] on span "Image" at bounding box center [416, 78] width 10 height 5
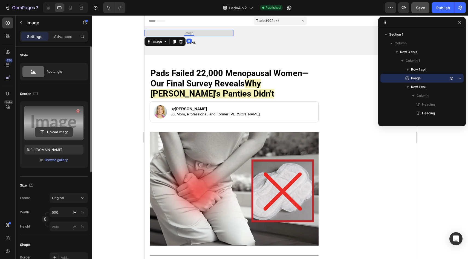
click at [61, 132] on input "file" at bounding box center [54, 132] width 38 height 9
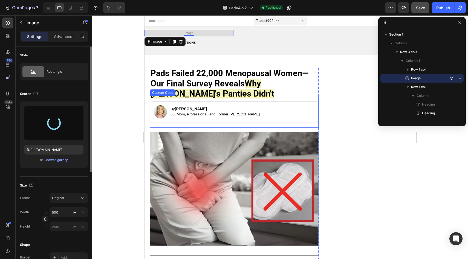
type input "[URL][DOMAIN_NAME]"
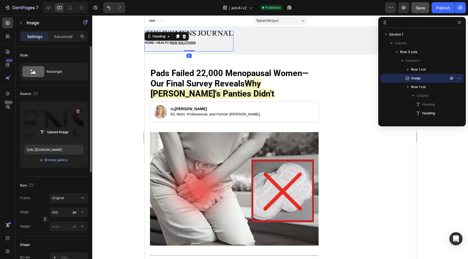
click at [207, 42] on p "⁠⁠⁠⁠⁠⁠⁠ HOME / HEALTH / NEW SOLUTIONS" at bounding box center [189, 41] width 88 height 20
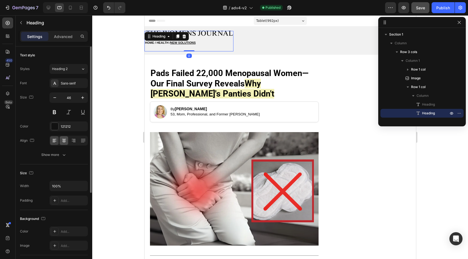
click at [65, 141] on icon at bounding box center [64, 141] width 4 height 1
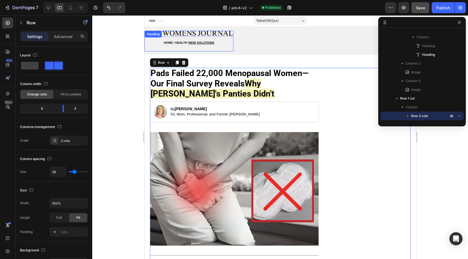
click at [223, 44] on p "⁠⁠⁠⁠⁠⁠⁠ HOME / HEALTH / NEW SOLUTIONS" at bounding box center [189, 41] width 88 height 20
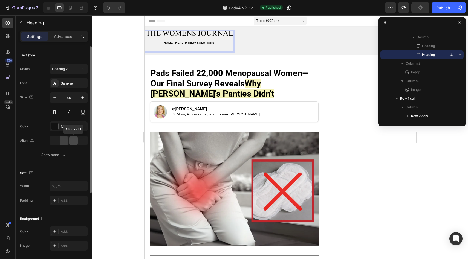
click at [71, 142] on icon at bounding box center [73, 140] width 5 height 5
click at [62, 142] on icon at bounding box center [63, 140] width 5 height 5
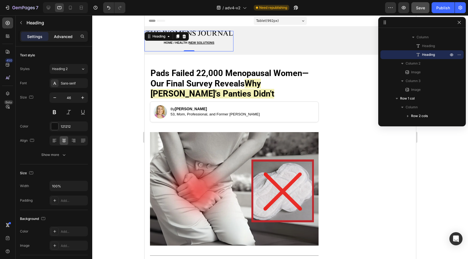
click at [65, 35] on p "Advanced" at bounding box center [63, 37] width 19 height 6
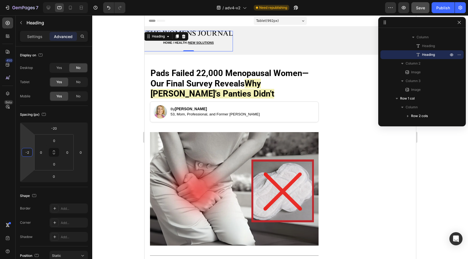
type input "0"
click at [28, 0] on html "7 Version history / adv4-v2 Need republishing Preview Save Publish 450 Beta Sec…" at bounding box center [234, 0] width 468 height 0
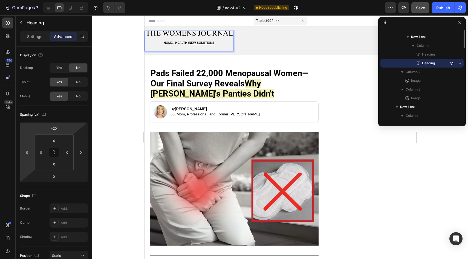
scroll to position [8, 0]
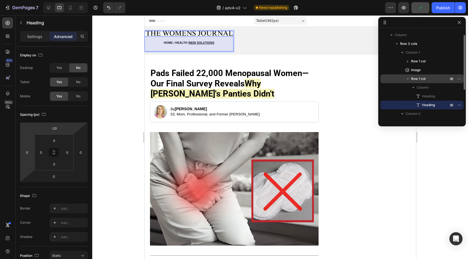
click at [408, 78] on icon "button" at bounding box center [407, 78] width 5 height 5
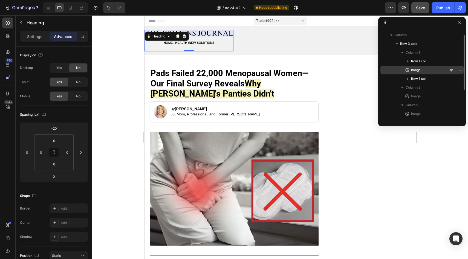
click at [414, 69] on span "Image" at bounding box center [416, 69] width 10 height 5
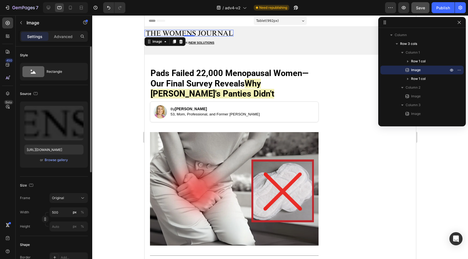
scroll to position [185, 0]
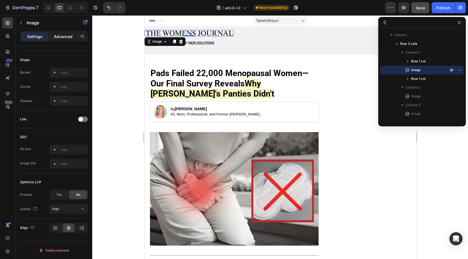
click at [52, 39] on div "Advanced" at bounding box center [63, 36] width 27 height 9
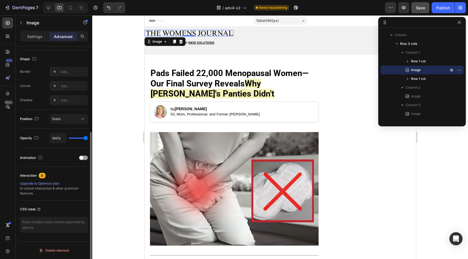
scroll to position [137, 0]
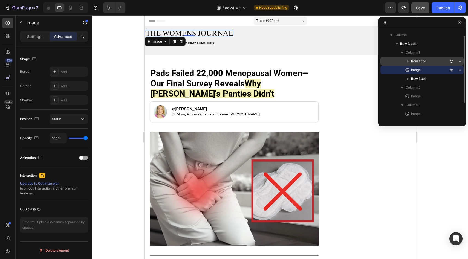
click at [422, 63] on span "Row 1 col" at bounding box center [418, 61] width 15 height 5
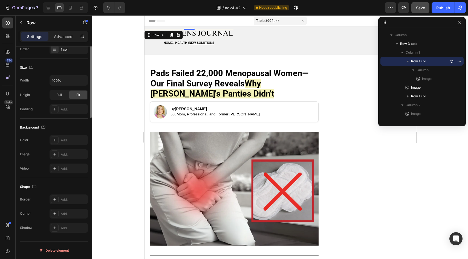
scroll to position [0, 0]
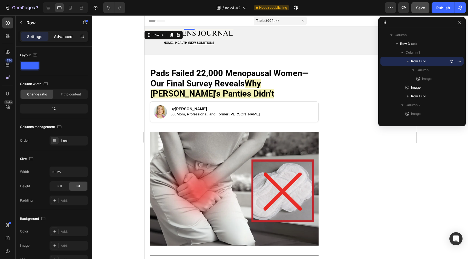
click at [62, 37] on p "Advanced" at bounding box center [63, 37] width 19 height 6
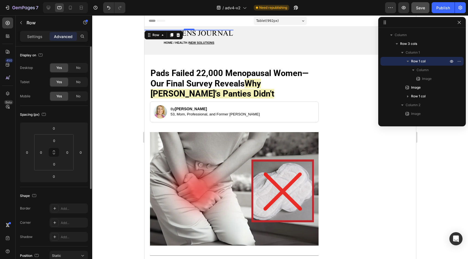
scroll to position [1, 0]
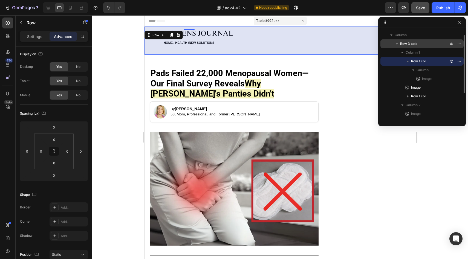
click at [411, 42] on span "Row 3 cols" at bounding box center [408, 43] width 17 height 5
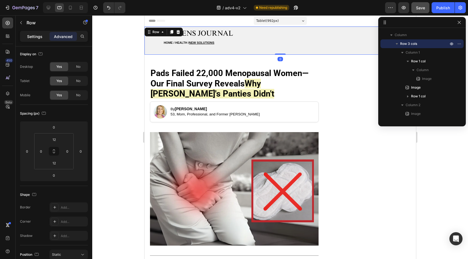
click at [39, 39] on p "Settings" at bounding box center [34, 37] width 15 height 6
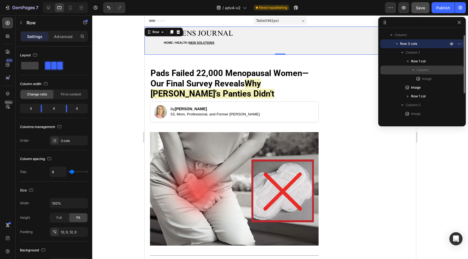
scroll to position [0, 0]
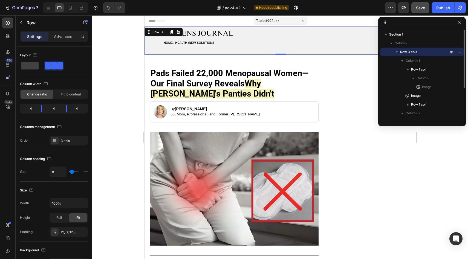
click at [396, 51] on icon "button" at bounding box center [397, 51] width 2 height 1
click at [392, 42] on icon "button" at bounding box center [391, 42] width 5 height 5
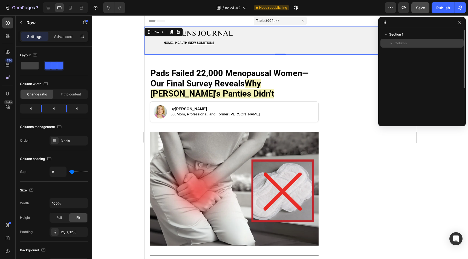
click at [405, 43] on span "Column" at bounding box center [401, 42] width 12 height 5
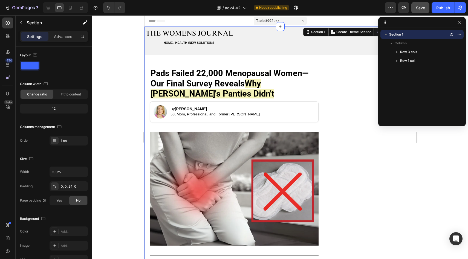
click at [400, 36] on span "Section 1" at bounding box center [396, 34] width 14 height 5
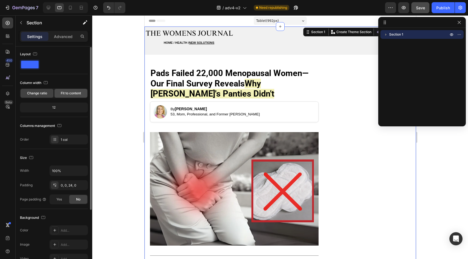
click at [69, 92] on span "Fit to content" at bounding box center [71, 93] width 20 height 5
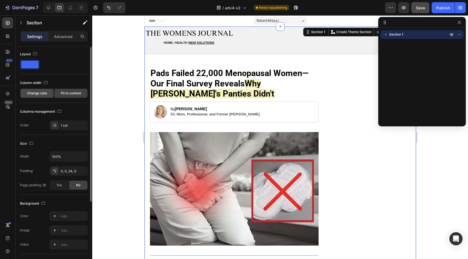
click at [45, 95] on span "Change ratio" at bounding box center [37, 93] width 20 height 5
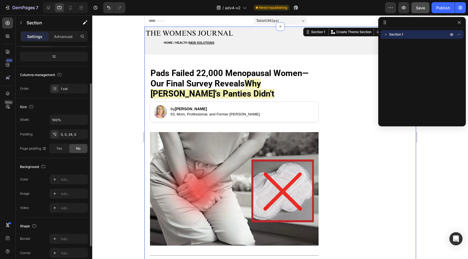
scroll to position [91, 0]
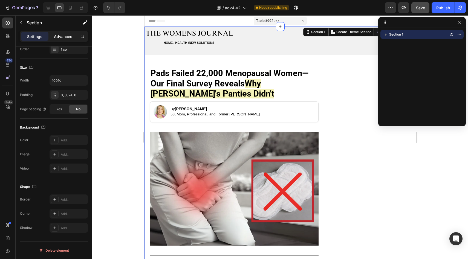
click at [58, 35] on p "Advanced" at bounding box center [63, 37] width 19 height 6
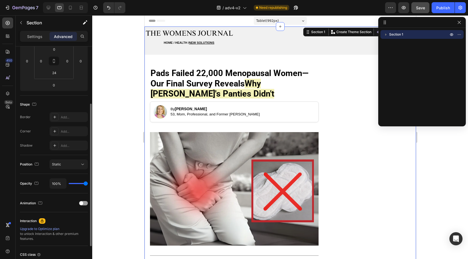
scroll to position [0, 0]
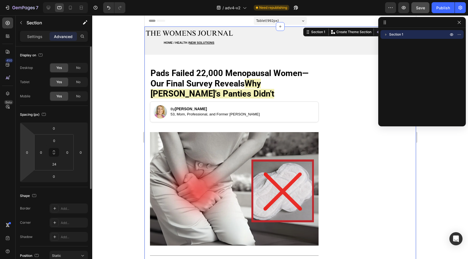
click at [27, 145] on div "0 0 0 0" at bounding box center [54, 152] width 68 height 60
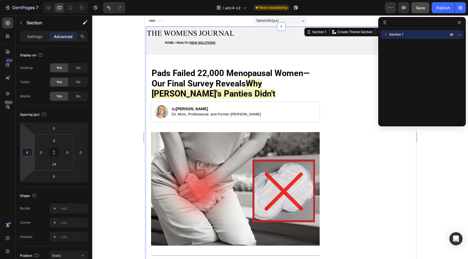
type input "0"
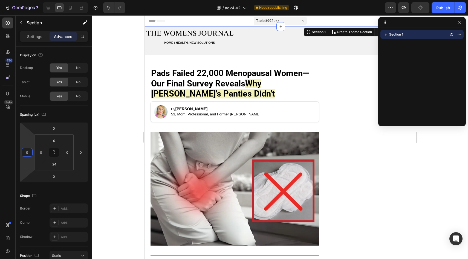
click at [26, 0] on html "7 Version history / adv4-v2 Need republishing Preview Publish 450 Beta Sections…" at bounding box center [234, 0] width 468 height 0
click at [233, 40] on div "Image Row Image HOME / HEALTH / NEW SOLUTIONS Heading ⁠⁠⁠⁠⁠⁠⁠ HOME / HEALTH / N…" at bounding box center [280, 41] width 271 height 28
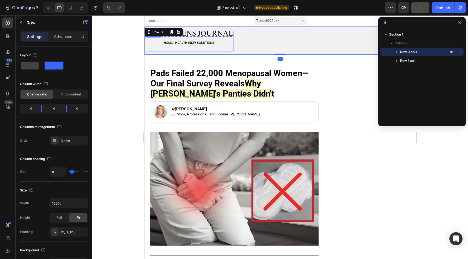
click at [230, 34] on p "⁠⁠⁠⁠⁠⁠⁠ HOME / HEALTH / NEW SOLUTIONS" at bounding box center [189, 41] width 88 height 20
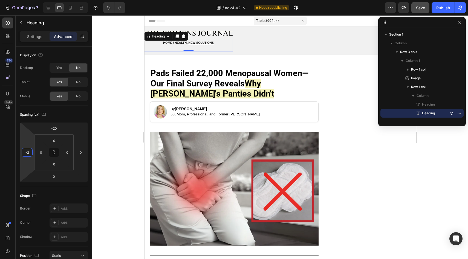
type input "0"
click at [31, 0] on html "7 Version history / adv4-v2 Need republishing Preview Save Publish 450 Beta Sec…" at bounding box center [234, 0] width 468 height 0
click at [130, 122] on div at bounding box center [280, 137] width 376 height 244
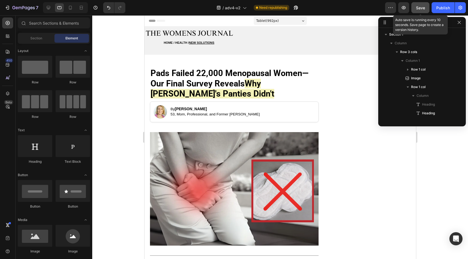
click at [423, 8] on span "Save" at bounding box center [420, 7] width 9 height 5
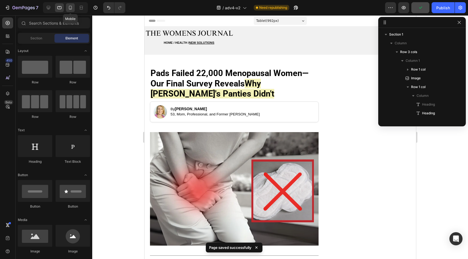
click at [71, 9] on icon at bounding box center [70, 7] width 5 height 5
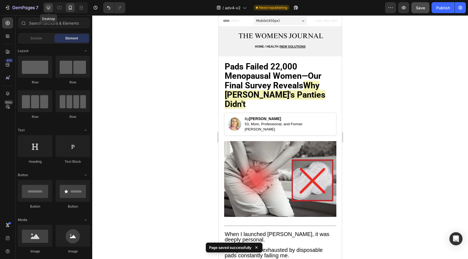
click at [50, 7] on icon at bounding box center [49, 8] width 4 height 4
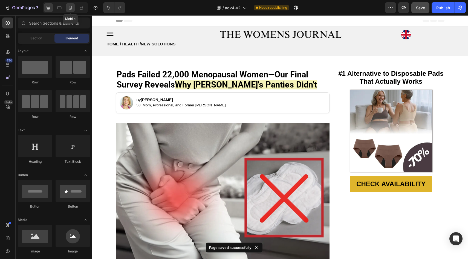
click at [73, 5] on icon at bounding box center [70, 7] width 5 height 5
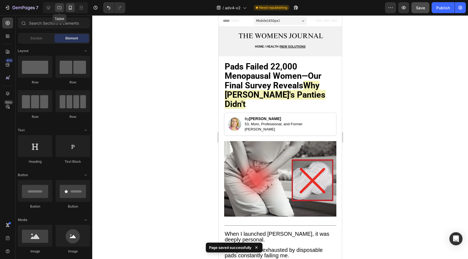
click at [61, 7] on icon at bounding box center [59, 7] width 4 height 3
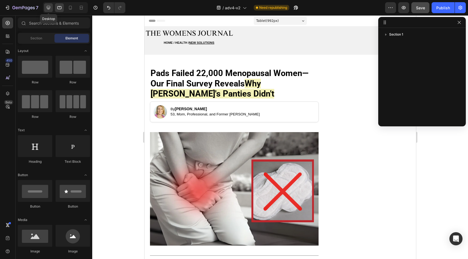
click at [49, 9] on icon at bounding box center [49, 8] width 4 height 4
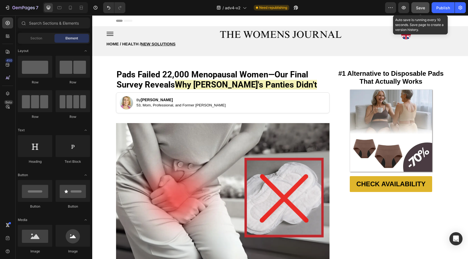
click at [419, 9] on span "Save" at bounding box center [420, 7] width 9 height 5
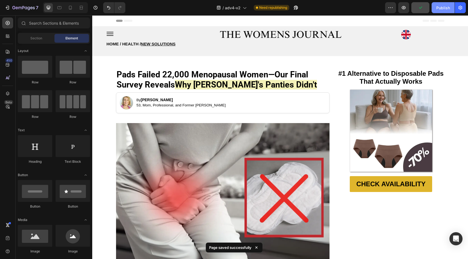
click at [439, 8] on div "Publish" at bounding box center [443, 8] width 14 height 6
click at [404, 6] on icon "button" at bounding box center [404, 7] width 4 height 3
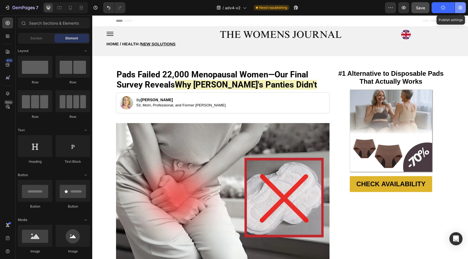
click at [459, 7] on icon "button" at bounding box center [460, 8] width 4 height 4
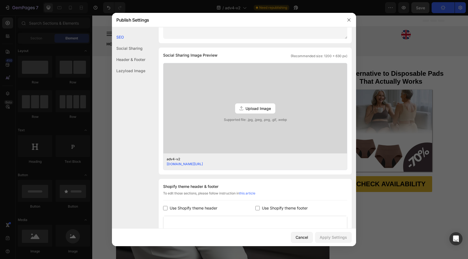
scroll to position [198, 0]
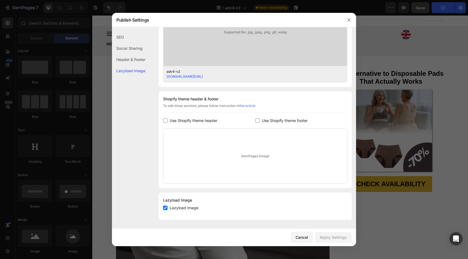
drag, startPoint x: 196, startPoint y: 116, endPoint x: 196, endPoint y: 121, distance: 4.7
click at [196, 116] on div "Shopify theme header & footer To edit those sections, please follow instruction…" at bounding box center [255, 139] width 193 height 97
click at [196, 125] on div "Shopify theme header & footer To edit those sections, please follow instruction…" at bounding box center [255, 139] width 193 height 97
click at [198, 123] on span "Use Shopify theme header" at bounding box center [194, 120] width 48 height 7
checkbox input "true"
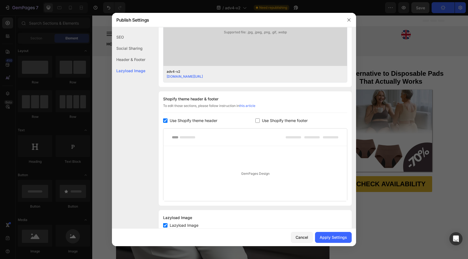
click at [278, 120] on span "Use Shopify theme footer" at bounding box center [285, 120] width 46 height 7
checkbox input "true"
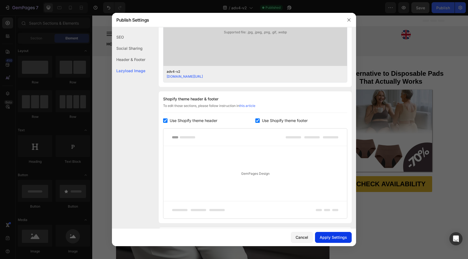
click at [330, 237] on div "Apply Settings" at bounding box center [333, 238] width 27 height 6
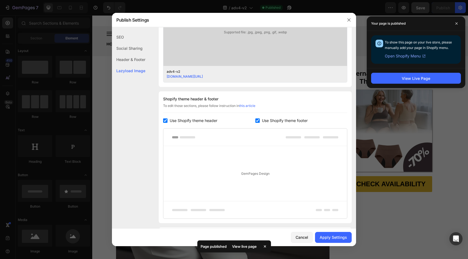
click at [192, 121] on span "Use Shopify theme header" at bounding box center [194, 120] width 48 height 7
checkbox input "false"
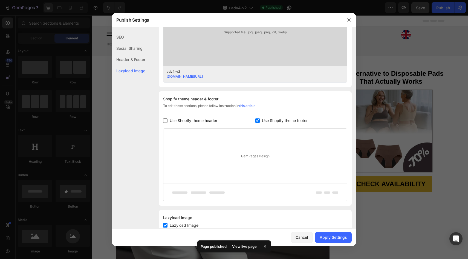
click at [281, 117] on span "Use Shopify theme footer" at bounding box center [285, 120] width 46 height 7
checkbox input "false"
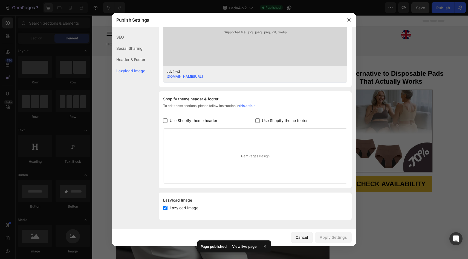
click at [189, 121] on span "Use Shopify theme header" at bounding box center [194, 120] width 48 height 7
checkbox input "true"
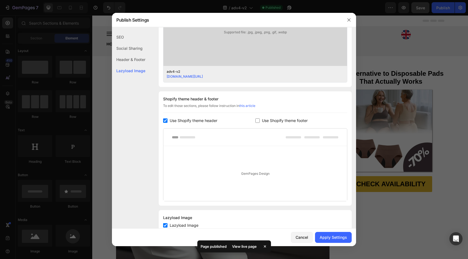
click at [269, 125] on div "Shopify theme header & footer To edit those sections, please follow instruction…" at bounding box center [255, 148] width 193 height 114
click at [270, 124] on div "Shopify theme header & footer To edit those sections, please follow instruction…" at bounding box center [255, 148] width 193 height 114
click at [271, 121] on span "Use Shopify theme footer" at bounding box center [285, 120] width 46 height 7
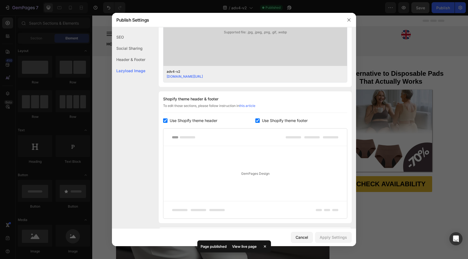
click at [265, 118] on span "Use Shopify theme footer" at bounding box center [285, 120] width 46 height 7
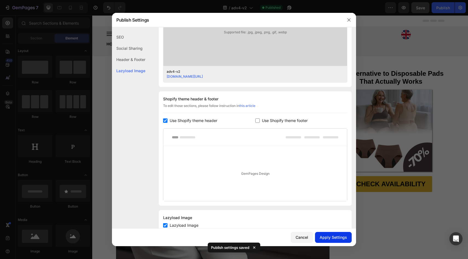
click at [326, 242] on button "Apply Settings" at bounding box center [333, 237] width 37 height 11
click at [270, 120] on span "Use Shopify theme footer" at bounding box center [285, 120] width 46 height 7
checkbox input "true"
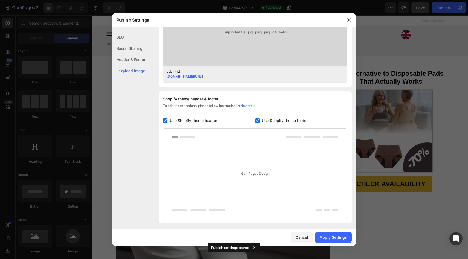
click at [204, 121] on span "Use Shopify theme header" at bounding box center [194, 120] width 48 height 7
checkbox input "false"
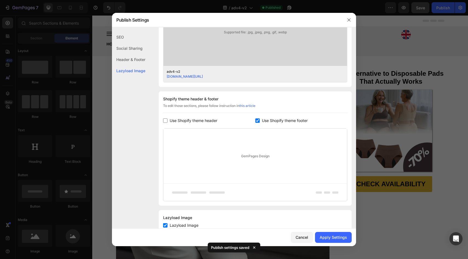
click at [270, 123] on span "Use Shopify theme footer" at bounding box center [285, 120] width 46 height 7
checkbox input "false"
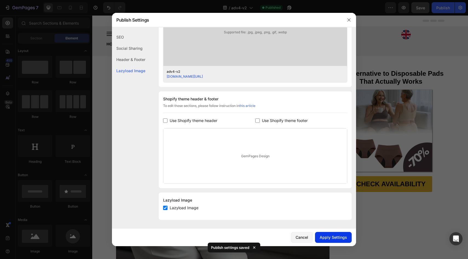
click at [334, 236] on div "Apply Settings" at bounding box center [333, 238] width 27 height 6
click at [346, 20] on button "button" at bounding box center [349, 20] width 9 height 9
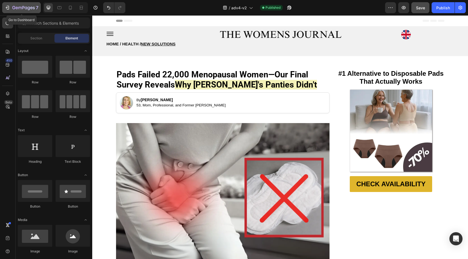
click at [14, 13] on button "7" at bounding box center [21, 7] width 39 height 11
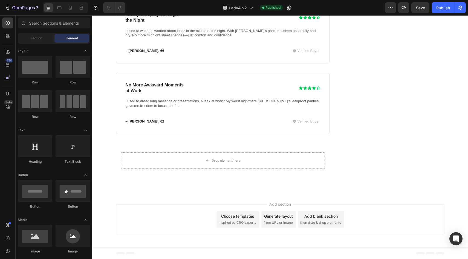
scroll to position [1928, 0]
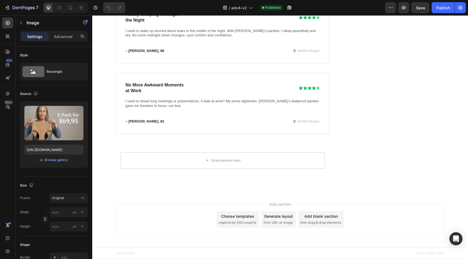
scroll to position [1892, 0]
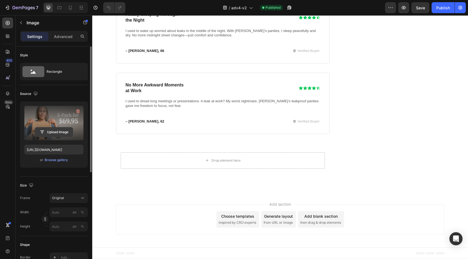
click at [62, 135] on input "file" at bounding box center [54, 132] width 38 height 9
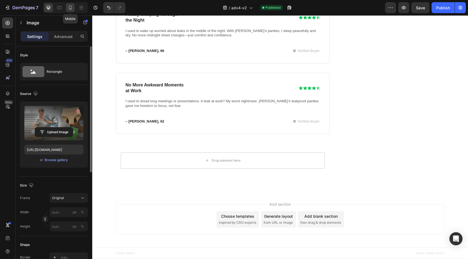
click at [73, 9] on div at bounding box center [70, 7] width 9 height 9
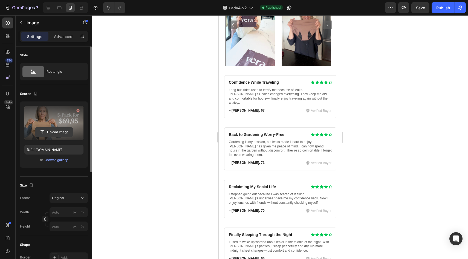
scroll to position [1493, 0]
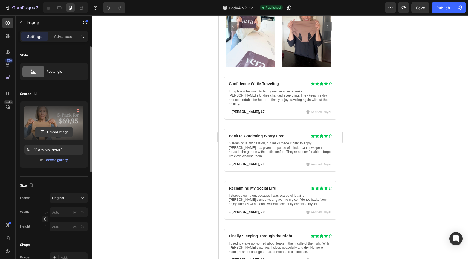
click at [58, 129] on input "file" at bounding box center [54, 132] width 38 height 9
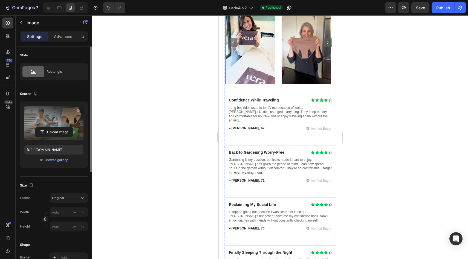
scroll to position [1452, 0]
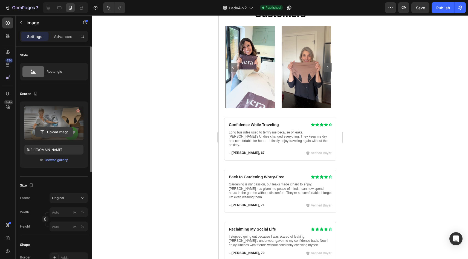
click at [50, 131] on input "file" at bounding box center [54, 132] width 38 height 9
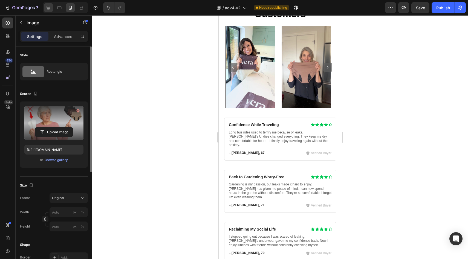
click at [45, 7] on div at bounding box center [48, 7] width 9 height 9
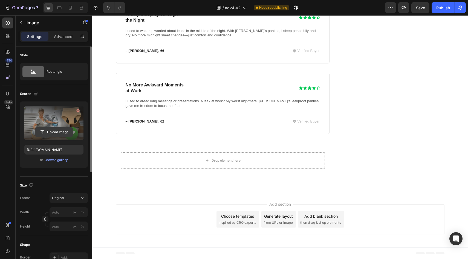
click at [45, 129] on input "file" at bounding box center [54, 132] width 38 height 9
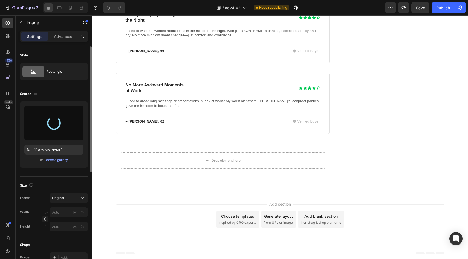
type input "https://cdn.shopify.com/s/files/1/0859/7979/1708/files/gempages_532940531508970…"
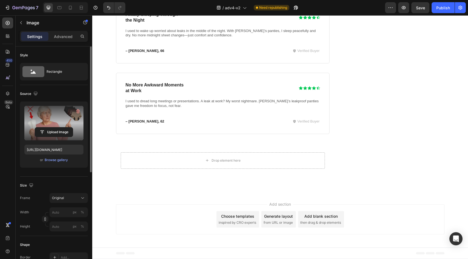
scroll to position [1754, 0]
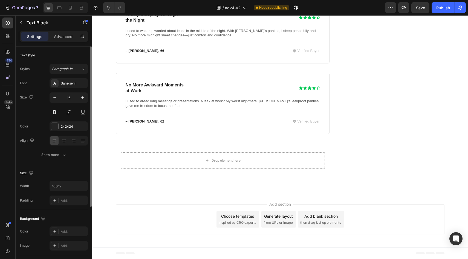
drag, startPoint x: 204, startPoint y: 185, endPoint x: 211, endPoint y: 186, distance: 7.7
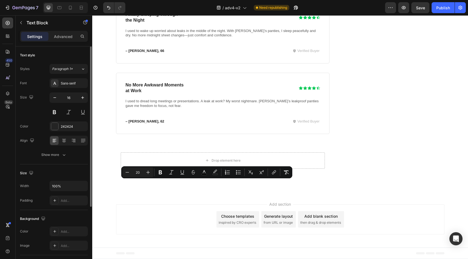
drag, startPoint x: 205, startPoint y: 185, endPoint x: 225, endPoint y: 187, distance: 19.8
type input "16"
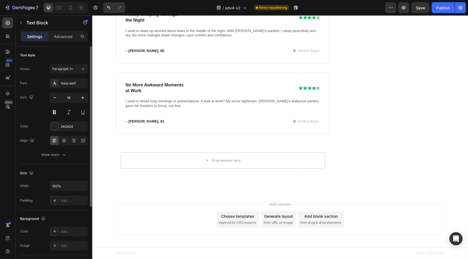
drag, startPoint x: 205, startPoint y: 185, endPoint x: 221, endPoint y: 186, distance: 15.7
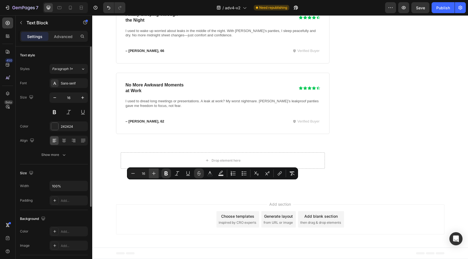
click at [154, 173] on icon "Editor contextual toolbar" at bounding box center [153, 173] width 5 height 5
type input "20"
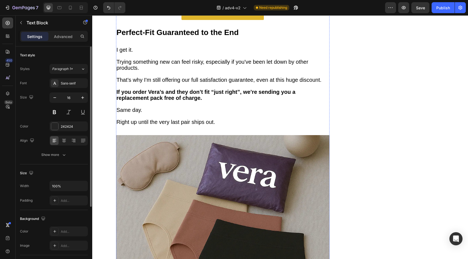
scroll to position [1125, 0]
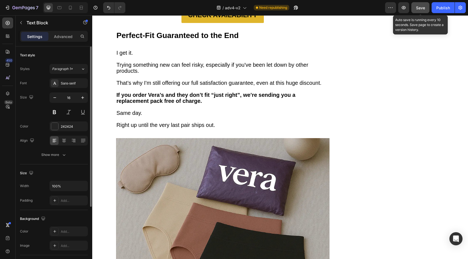
click at [420, 8] on span "Save" at bounding box center [420, 7] width 9 height 5
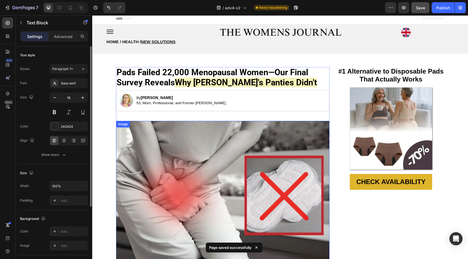
scroll to position [0, 0]
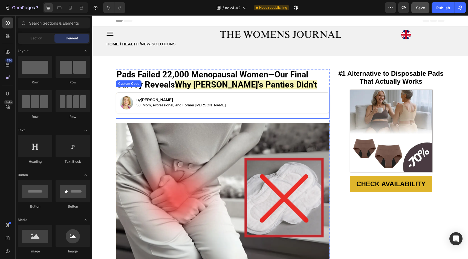
click at [318, 97] on div "By Lisa Thompsonn 53, Mom, Professional, and Former Leak-Sufferer" at bounding box center [222, 102] width 213 height 21
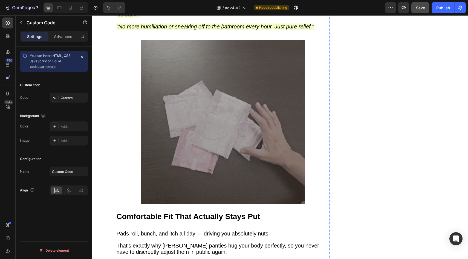
scroll to position [710, 0]
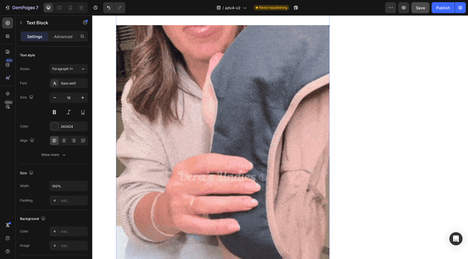
scroll to position [993, 0]
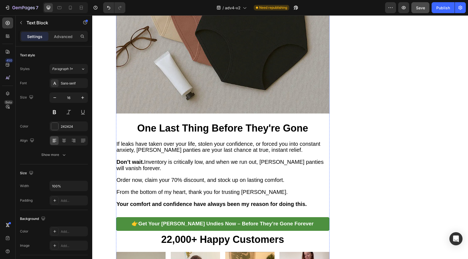
scroll to position [1672, 0]
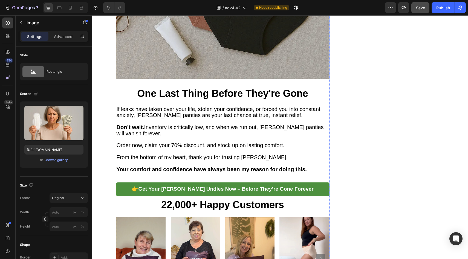
scroll to position [1661, 0]
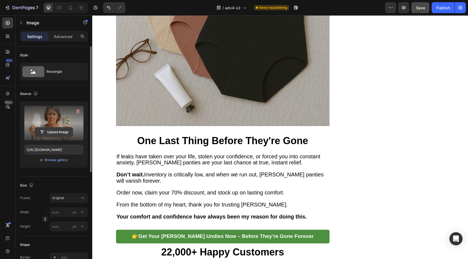
click at [39, 131] on input "file" at bounding box center [54, 132] width 38 height 9
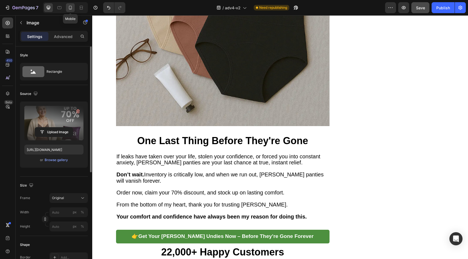
click at [68, 7] on icon at bounding box center [70, 7] width 5 height 5
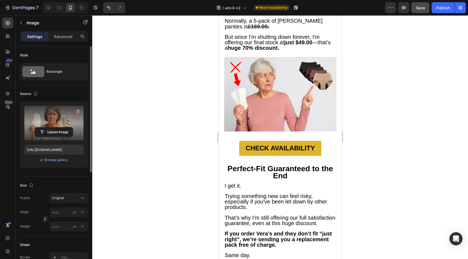
scroll to position [1313, 0]
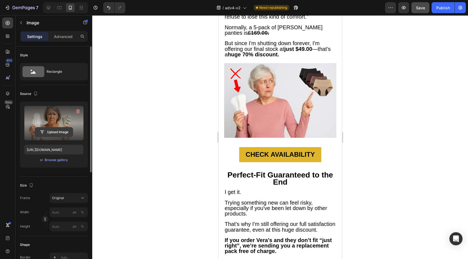
click at [56, 128] on input "file" at bounding box center [54, 132] width 38 height 9
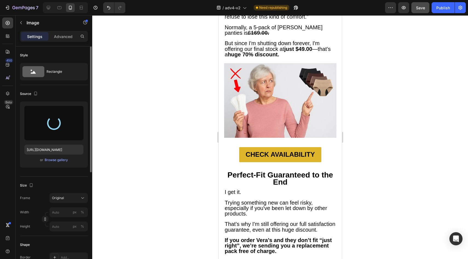
type input "https://cdn.shopify.com/s/files/1/0859/7979/1708/files/gempages_532940531508970…"
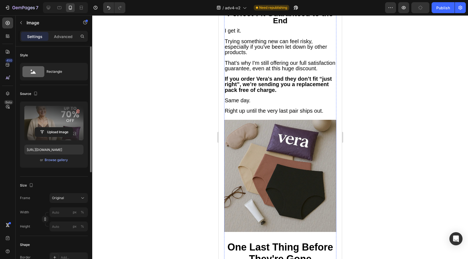
scroll to position [1562, 0]
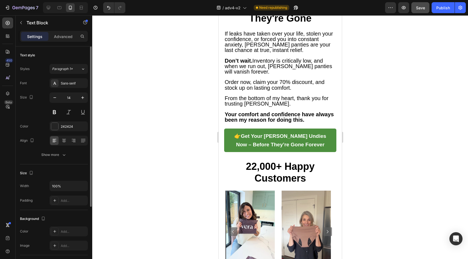
scroll to position [1772, 0]
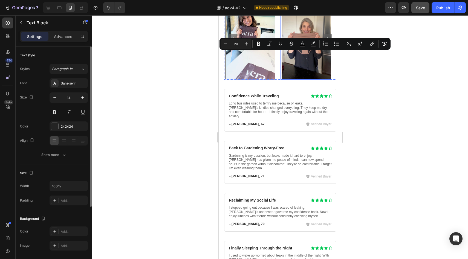
scroll to position [1840, 0]
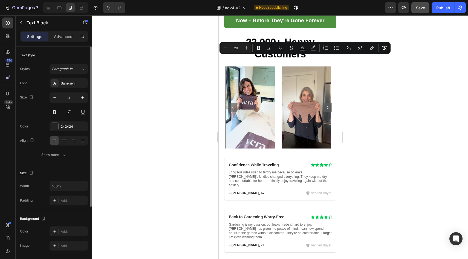
click at [380, 126] on div at bounding box center [280, 137] width 376 height 244
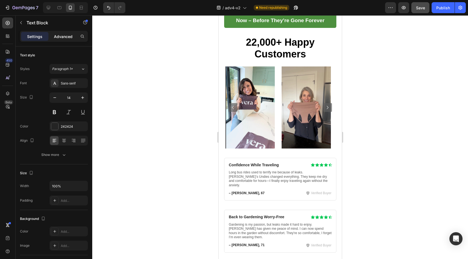
click at [61, 40] on div "Advanced" at bounding box center [63, 36] width 27 height 9
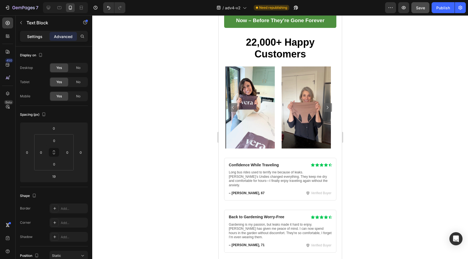
click at [38, 37] on p "Settings" at bounding box center [34, 37] width 15 height 6
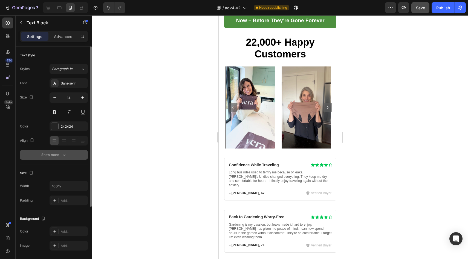
click at [57, 152] on div "Show more" at bounding box center [53, 154] width 25 height 5
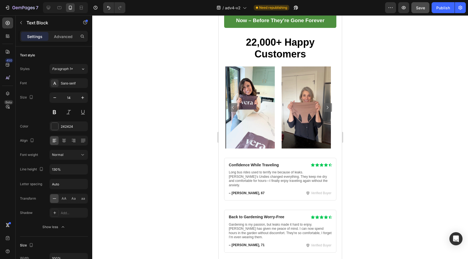
scroll to position [2025, 0]
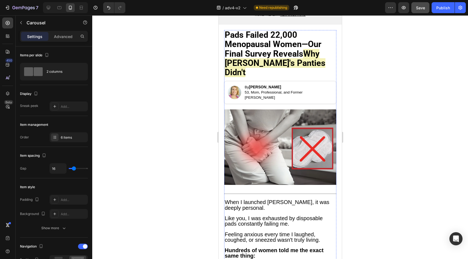
scroll to position [0, 0]
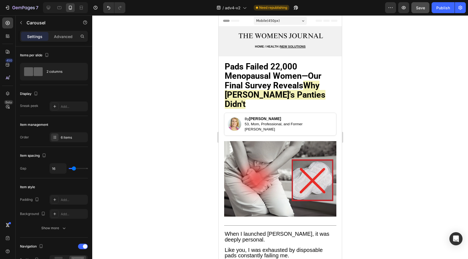
click at [420, 5] on div "Save" at bounding box center [420, 8] width 9 height 6
click at [439, 6] on div "Publish" at bounding box center [443, 8] width 14 height 6
click at [57, 8] on div at bounding box center [59, 7] width 9 height 9
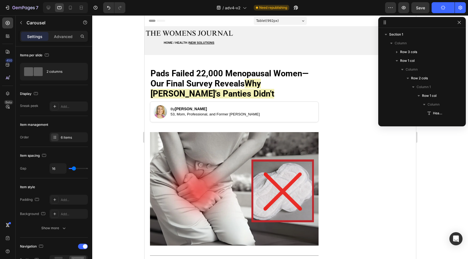
scroll to position [314, 0]
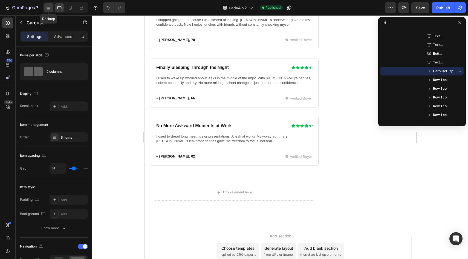
click at [44, 8] on div at bounding box center [48, 7] width 9 height 9
type input "1200"
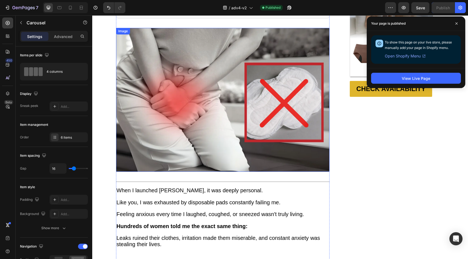
scroll to position [50, 0]
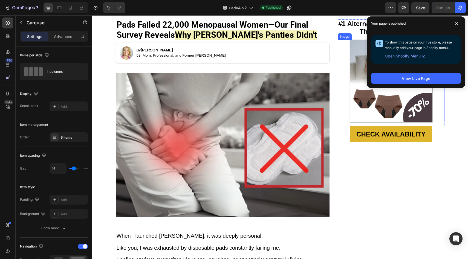
click at [340, 114] on div at bounding box center [391, 81] width 107 height 82
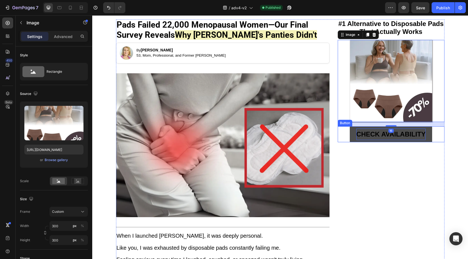
click at [359, 133] on strong "CHECK AVAILABILITY" at bounding box center [390, 134] width 69 height 7
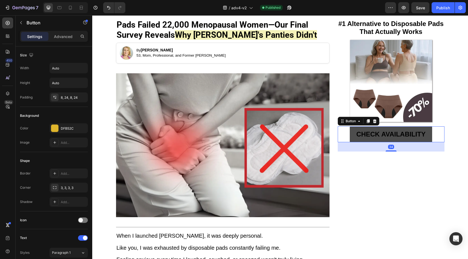
click at [351, 133] on link "CHECK AVAILABILITY" at bounding box center [391, 134] width 82 height 16
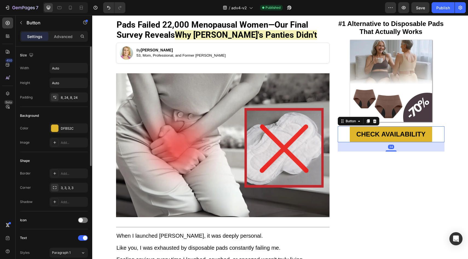
scroll to position [190, 0]
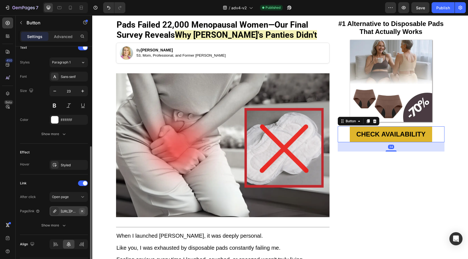
click at [83, 211] on icon "button" at bounding box center [82, 211] width 4 height 4
click at [77, 213] on div "Add..." at bounding box center [74, 211] width 26 height 5
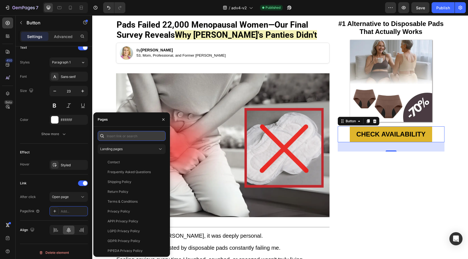
click at [138, 139] on input "text" at bounding box center [132, 136] width 68 height 10
paste input "https://vera-underwear.com/products/veras-signature-leakproof-underwear-5-pack2"
type input "https://vera-underwear.com/products/veras-signature-leakproof-underwear-5-pack2"
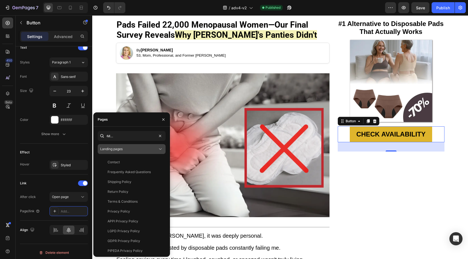
scroll to position [0, 0]
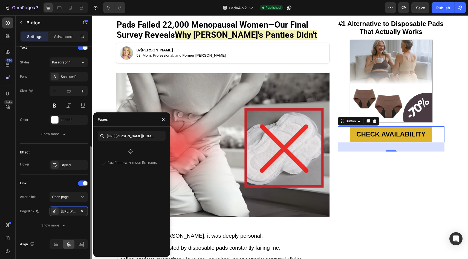
click at [53, 147] on div "Effect Hover Styled" at bounding box center [54, 159] width 68 height 31
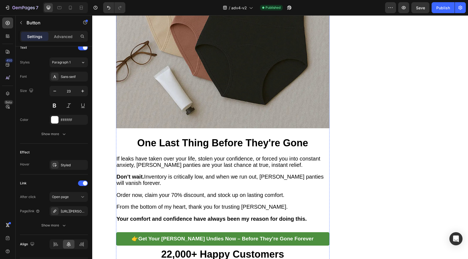
scroll to position [1986, 0]
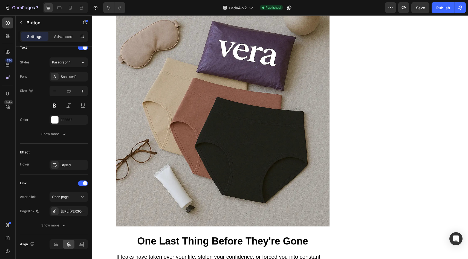
click at [82, 211] on icon "button" at bounding box center [82, 211] width 4 height 4
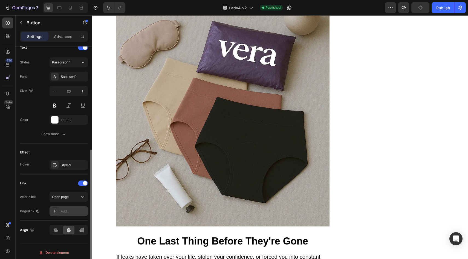
click at [79, 216] on div "Add..." at bounding box center [69, 211] width 38 height 10
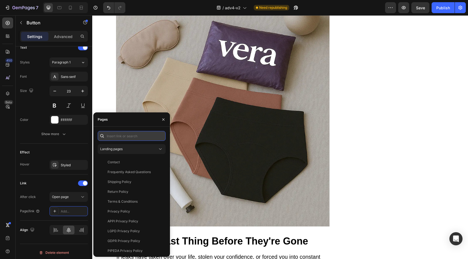
click at [138, 137] on input "text" at bounding box center [132, 136] width 68 height 10
paste input "https://vera-underwear.com/products/veras-signature-leakproof-underwear-5-pack2"
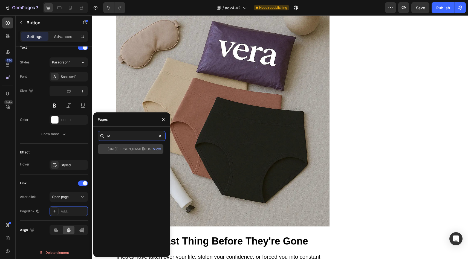
type input "https://vera-underwear.com/products/veras-signature-leakproof-underwear-5-pack2"
click at [133, 144] on div "https://vera-underwear.com/products/veras-signature-leakproof-underwear-5-pack2…" at bounding box center [131, 149] width 66 height 10
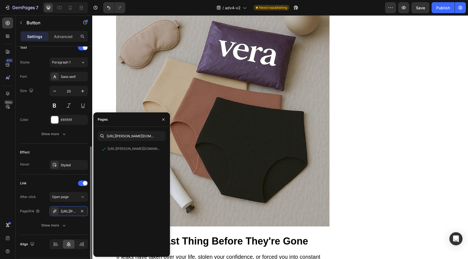
click at [66, 154] on div "Effect" at bounding box center [54, 152] width 68 height 9
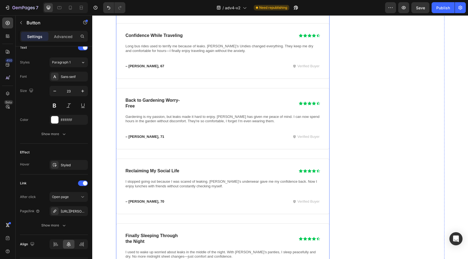
scroll to position [2429, 0]
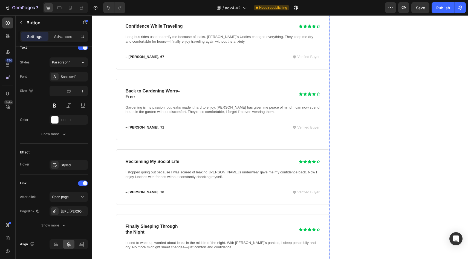
click at [81, 211] on icon "button" at bounding box center [82, 211] width 4 height 4
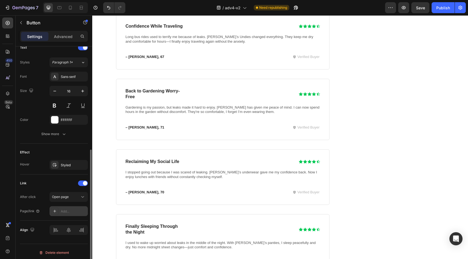
click at [77, 213] on div "Add..." at bounding box center [74, 211] width 26 height 5
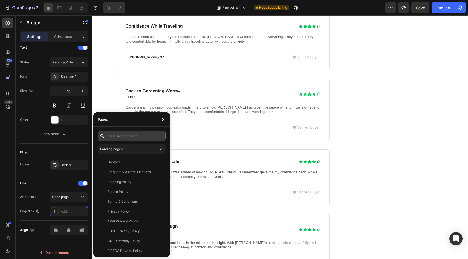
click at [121, 138] on input "text" at bounding box center [132, 136] width 68 height 10
paste input "https://vera-underwear.com/products/veras-signature-leakproof-underwear-5-pack2"
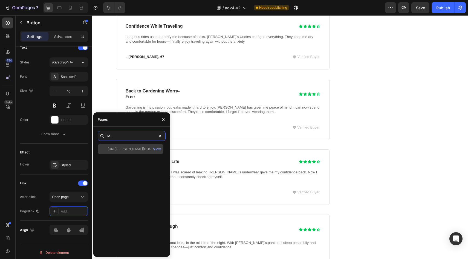
type input "https://vera-underwear.com/products/veras-signature-leakproof-underwear-5-pack2"
click at [119, 151] on div "https://vera-underwear.com/products/veras-signature-leakproof-underwear-5-pack2" at bounding box center [134, 149] width 53 height 5
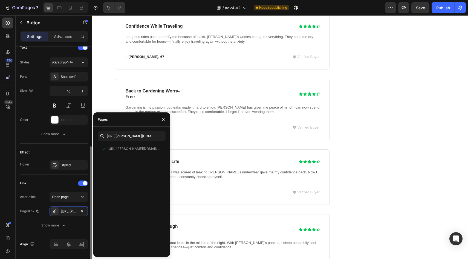
click at [75, 151] on div "Effect" at bounding box center [54, 152] width 68 height 9
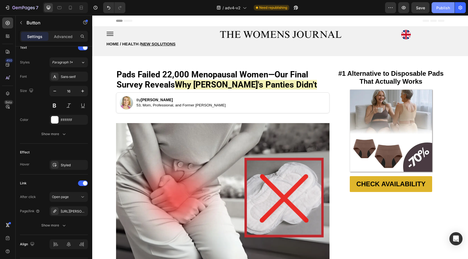
click at [438, 10] on div "Publish" at bounding box center [443, 8] width 14 height 6
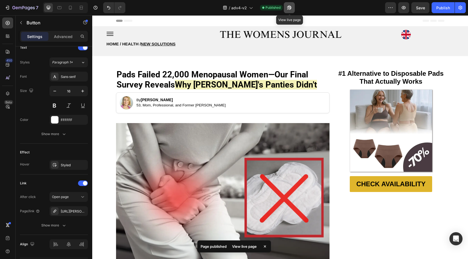
click at [293, 11] on button "button" at bounding box center [289, 7] width 11 height 11
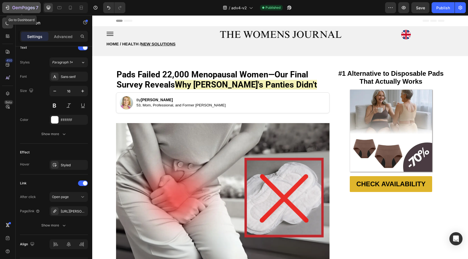
click at [9, 9] on icon "button" at bounding box center [8, 8] width 2 height 4
